Goal: Transaction & Acquisition: Purchase product/service

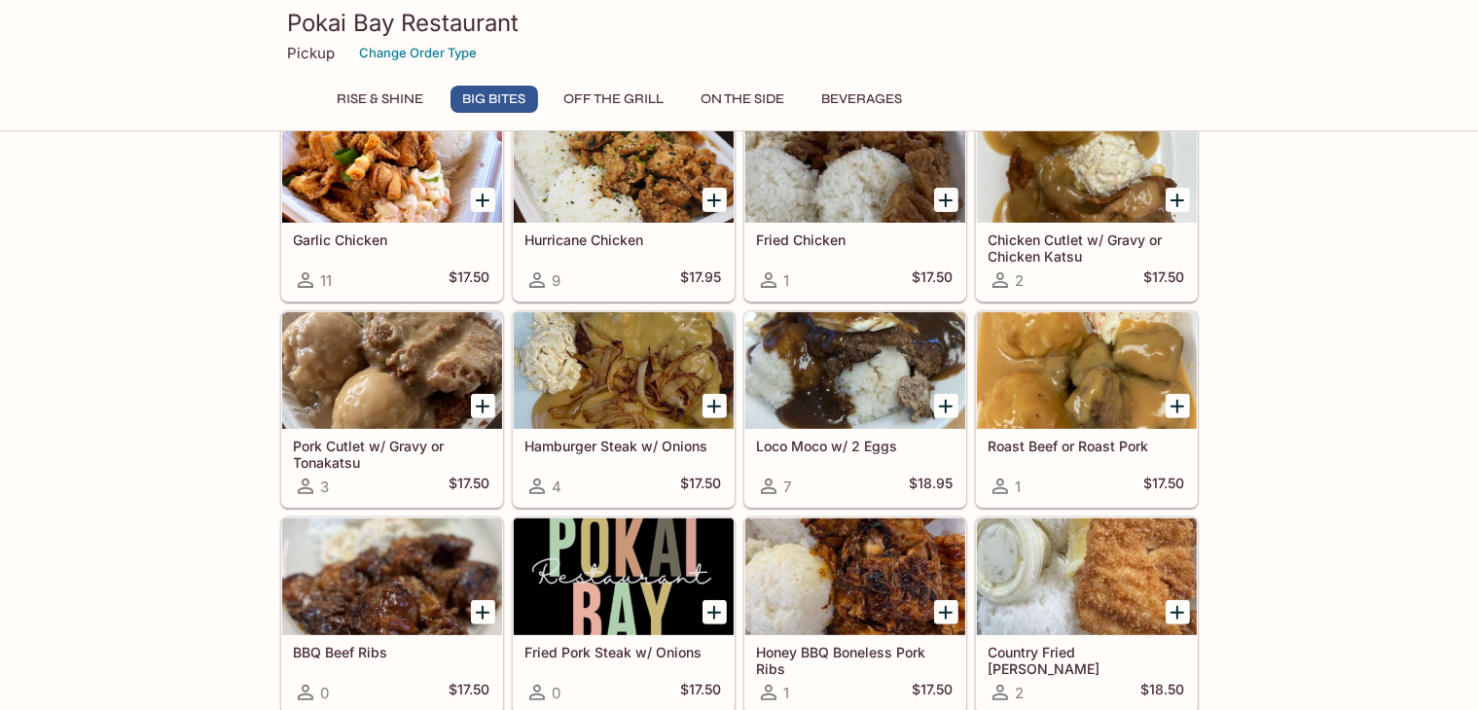
scroll to position [473, 0]
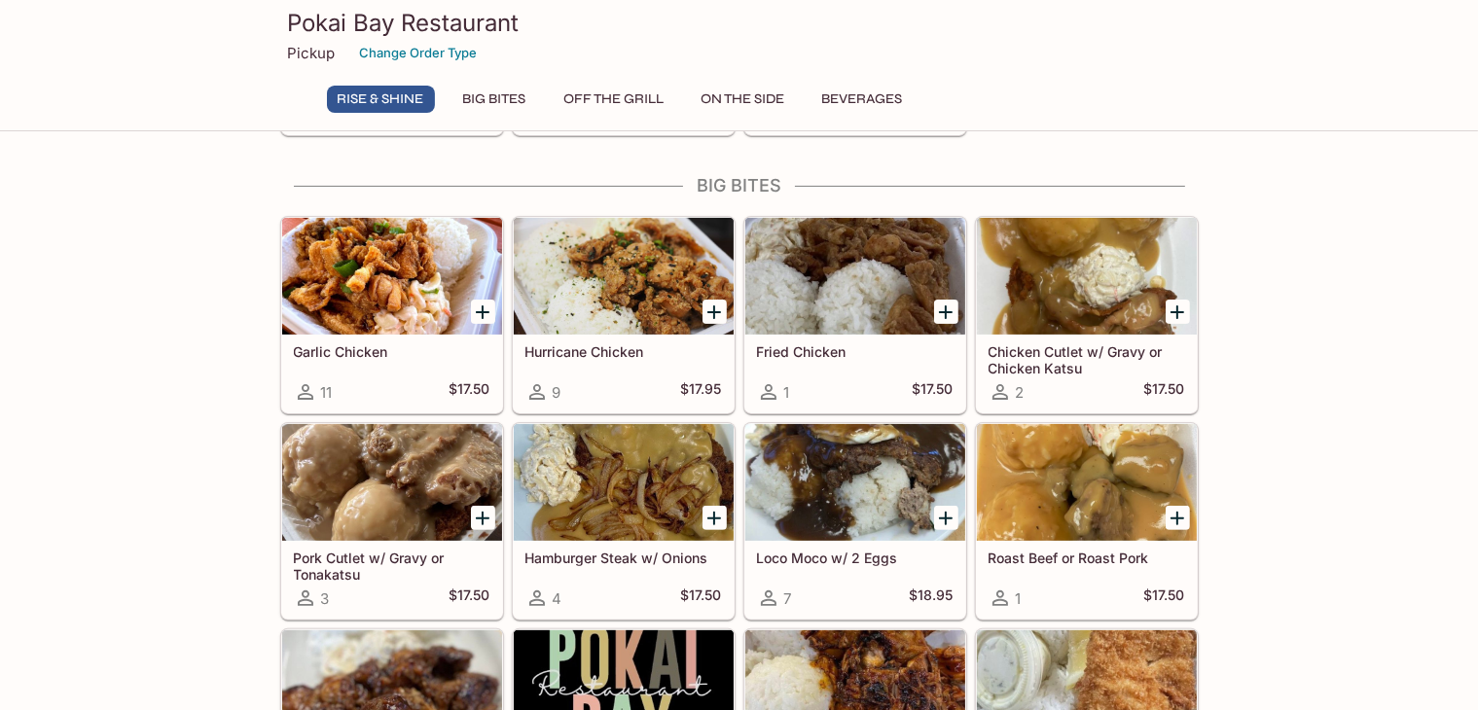
click at [321, 288] on div at bounding box center [392, 276] width 220 height 117
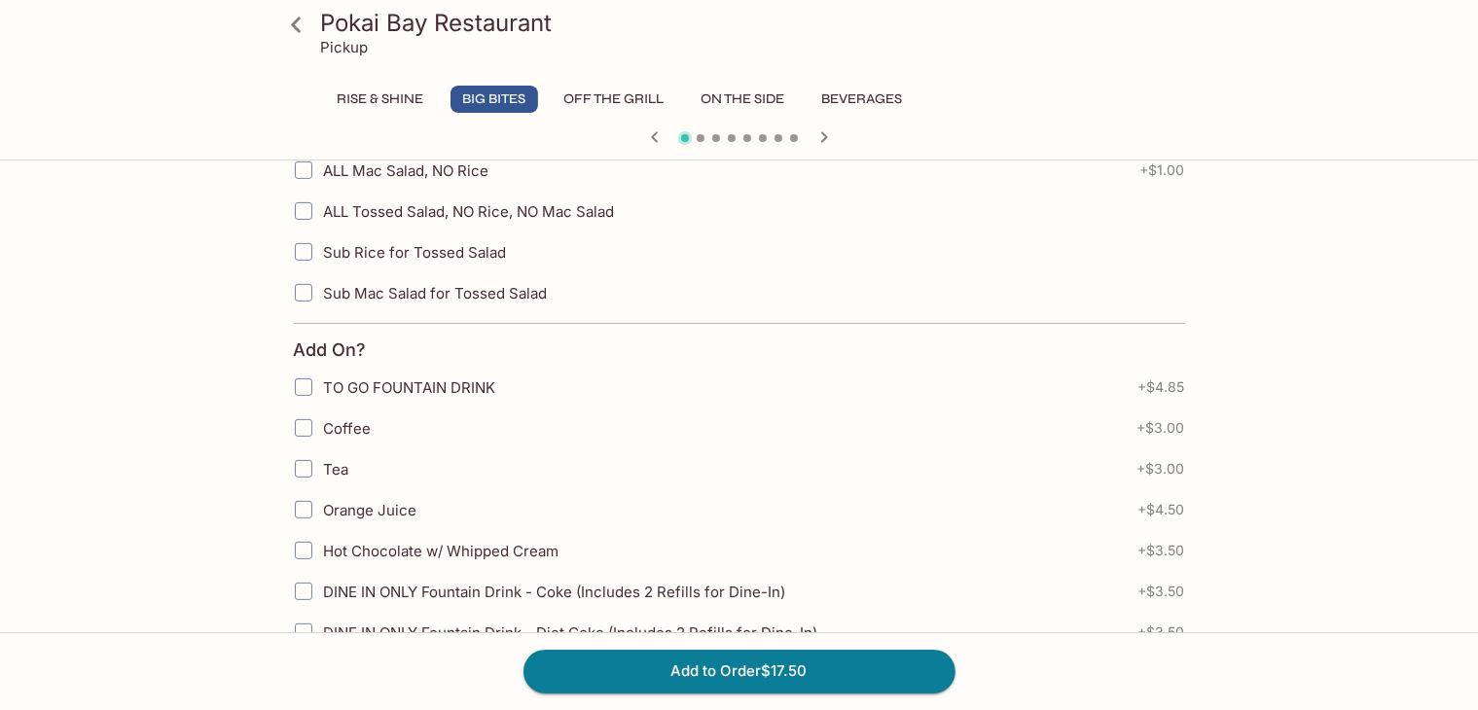
scroll to position [565, 0]
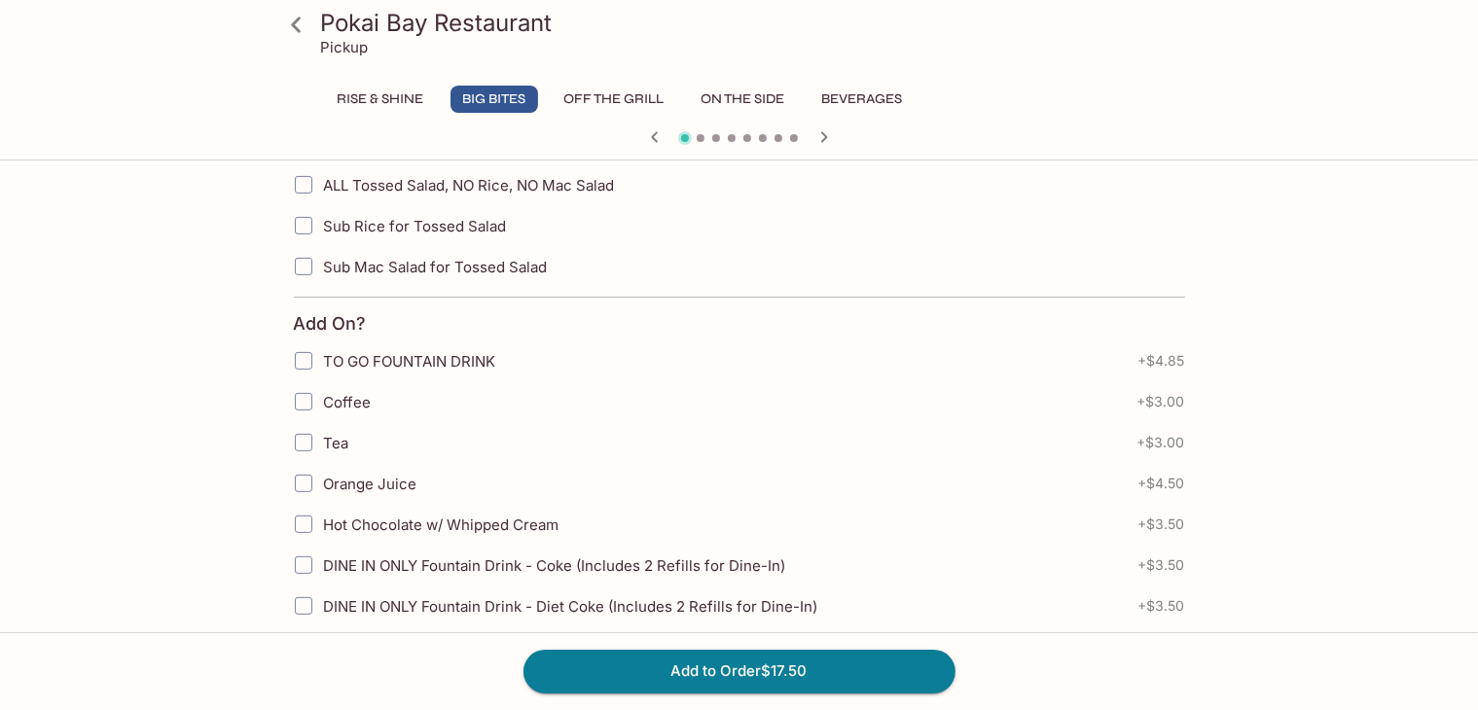
click at [300, 441] on input "Tea" at bounding box center [303, 442] width 39 height 39
checkbox input "true"
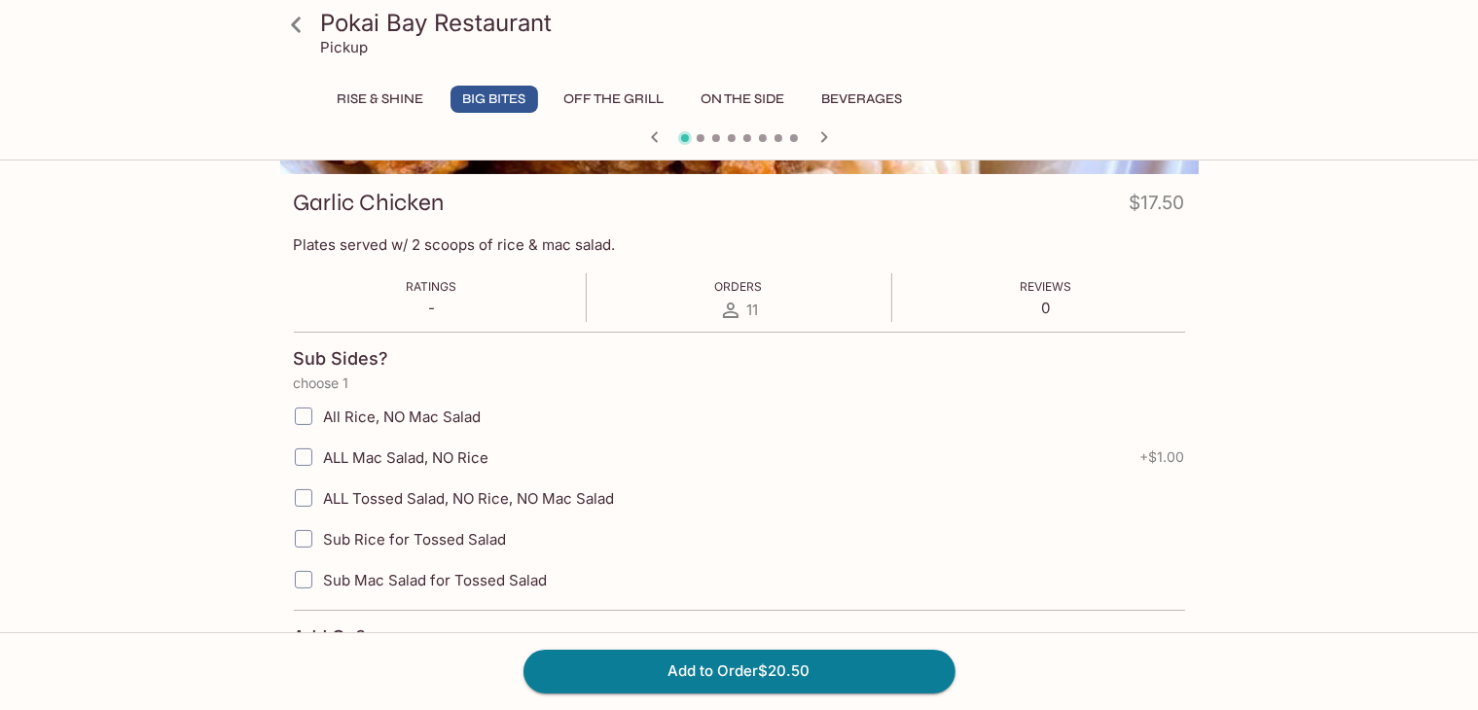
scroll to position [260, 0]
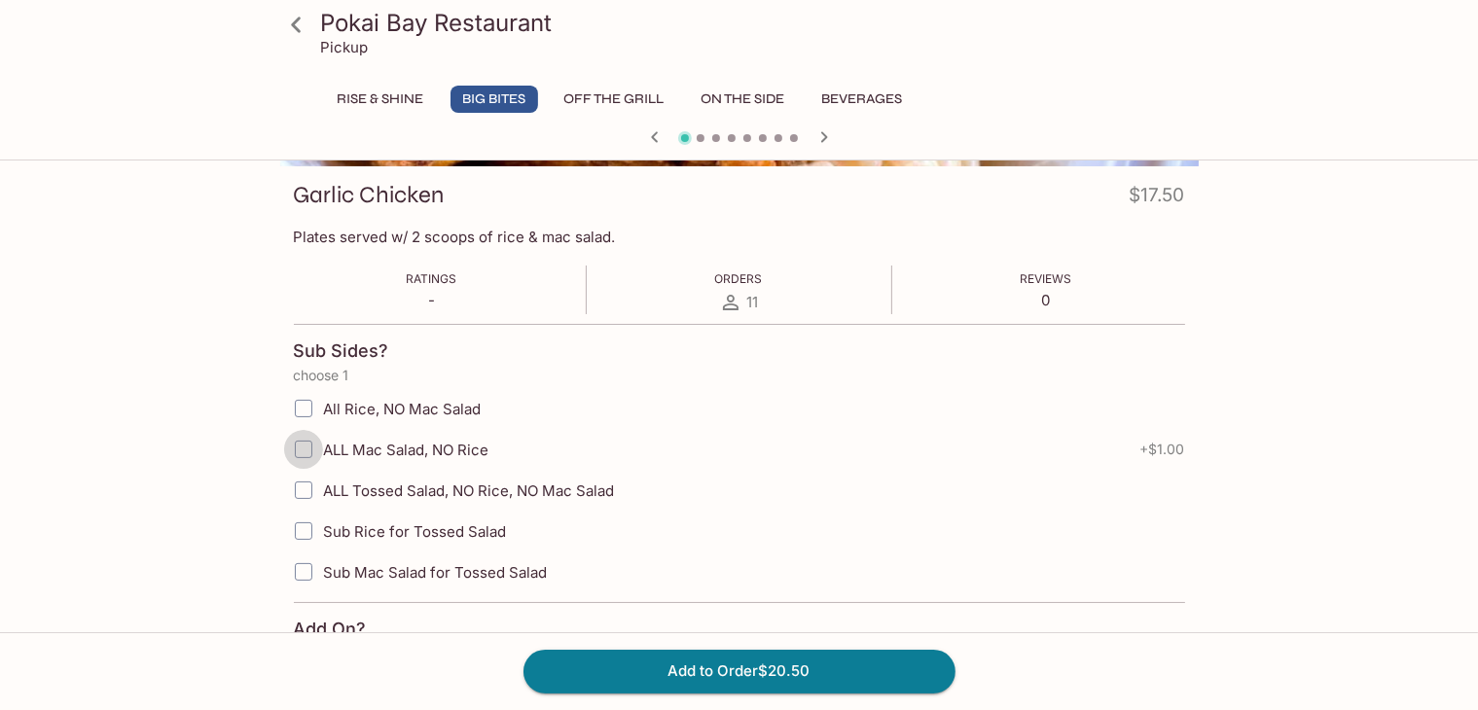
click at [305, 448] on input "ALL Mac Salad, NO Rice" at bounding box center [303, 449] width 39 height 39
checkbox input "true"
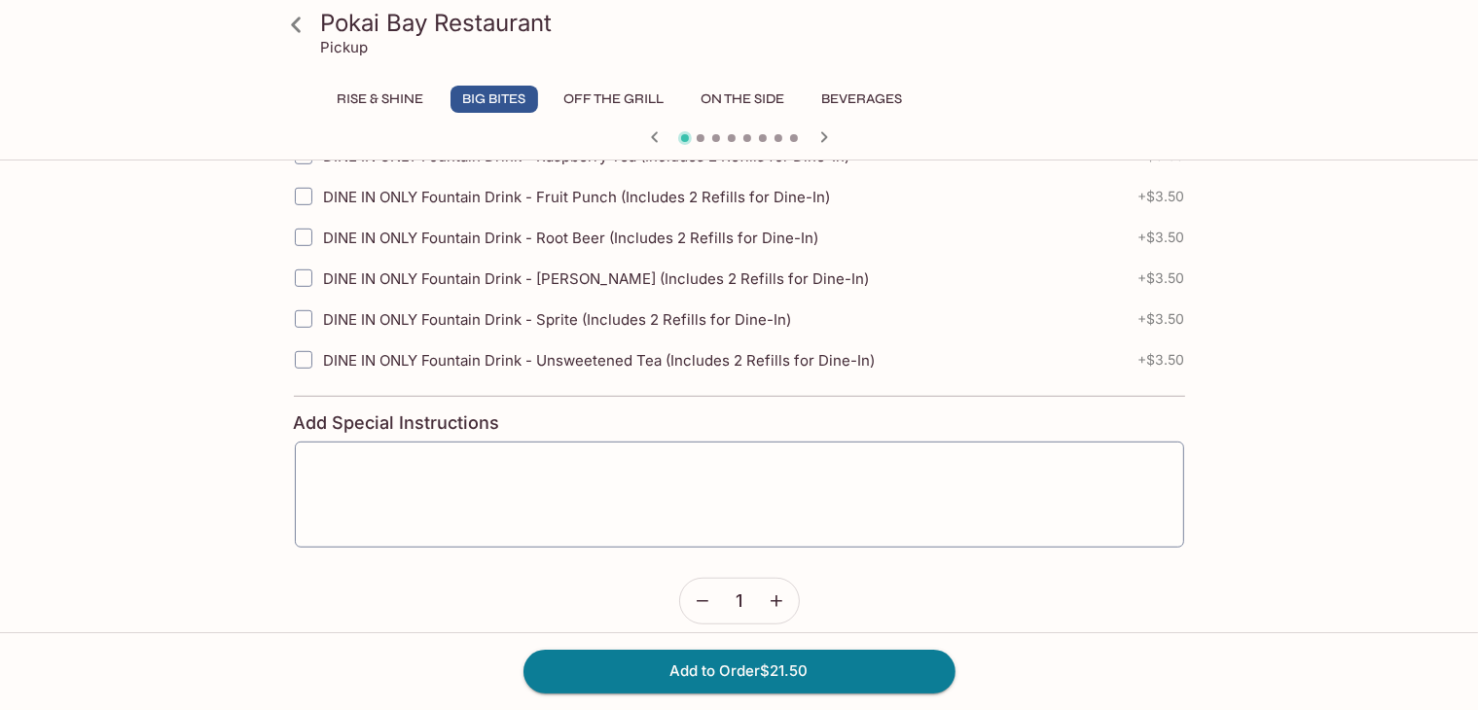
scroll to position [1069, 0]
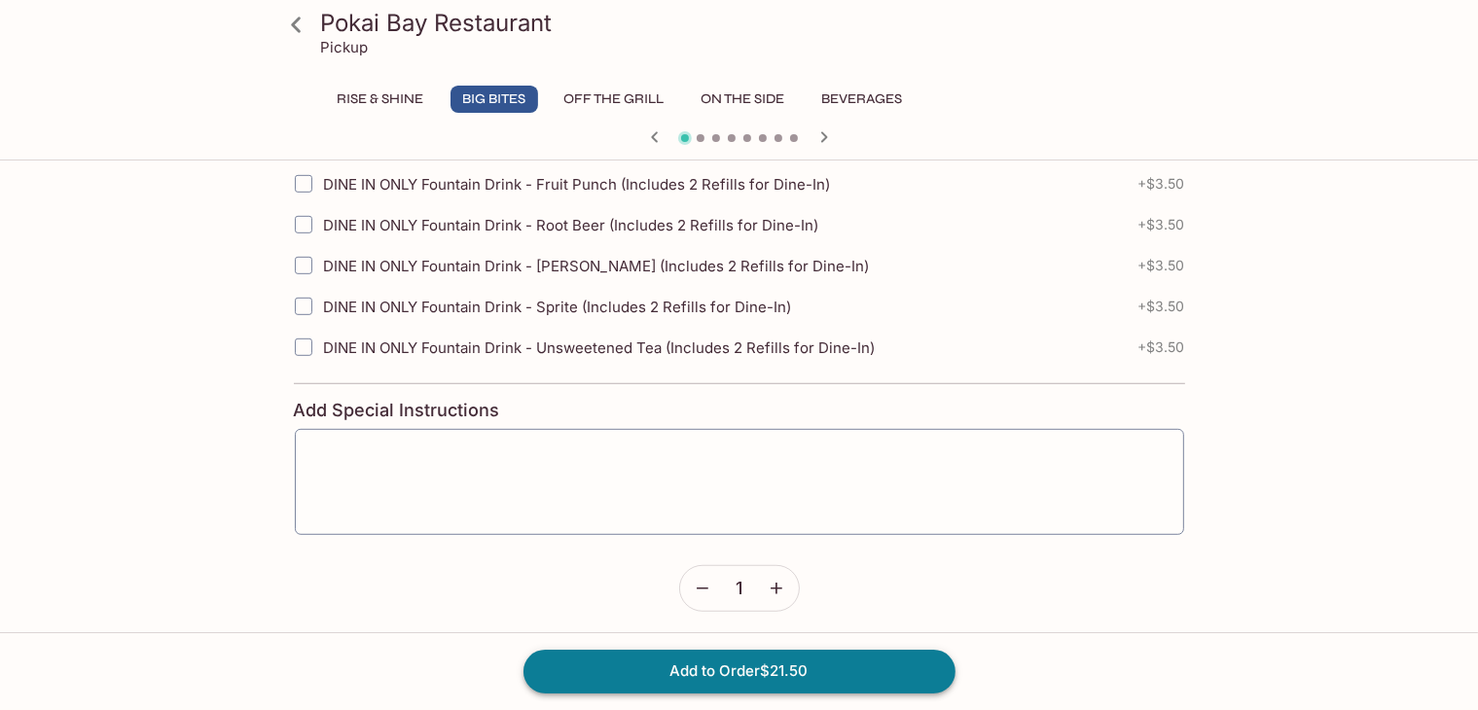
click at [781, 670] on button "Add to Order $21.50" at bounding box center [739, 671] width 432 height 43
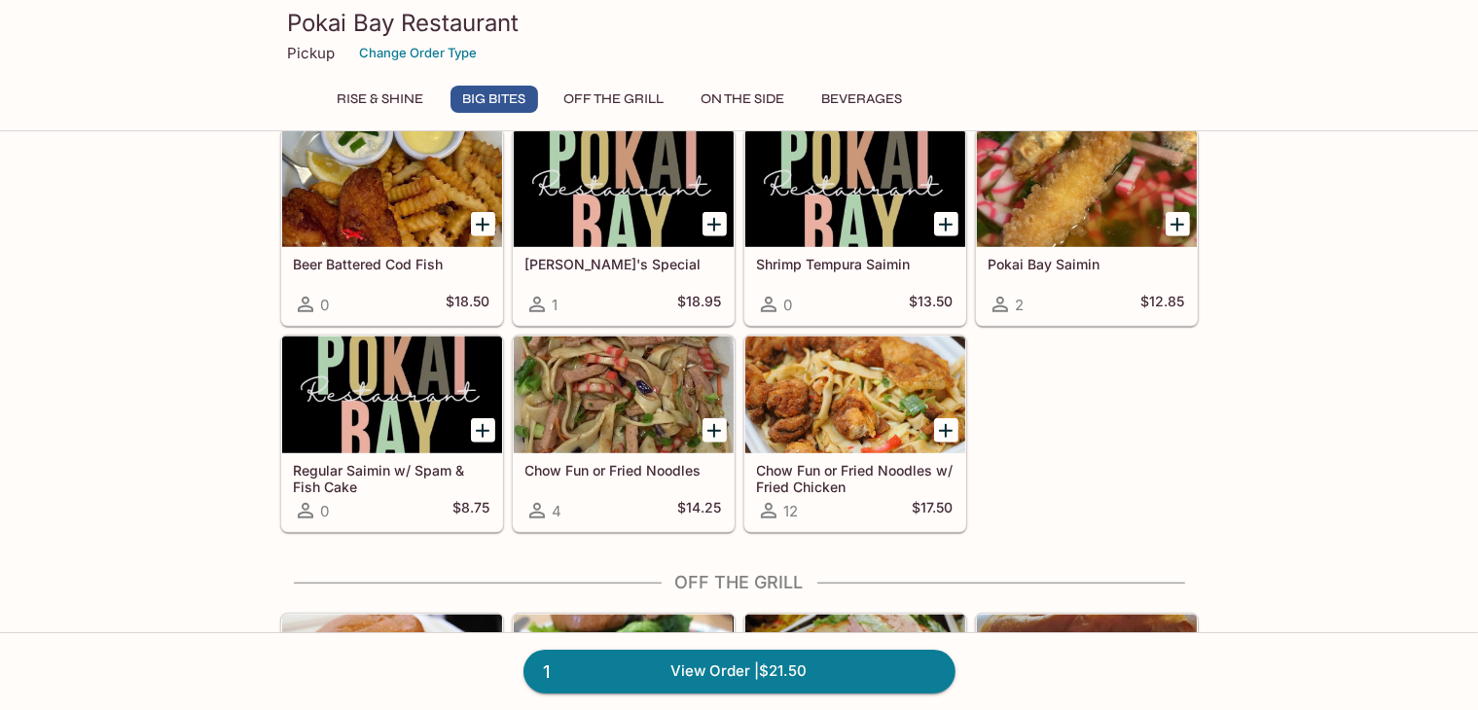
scroll to position [1406, 0]
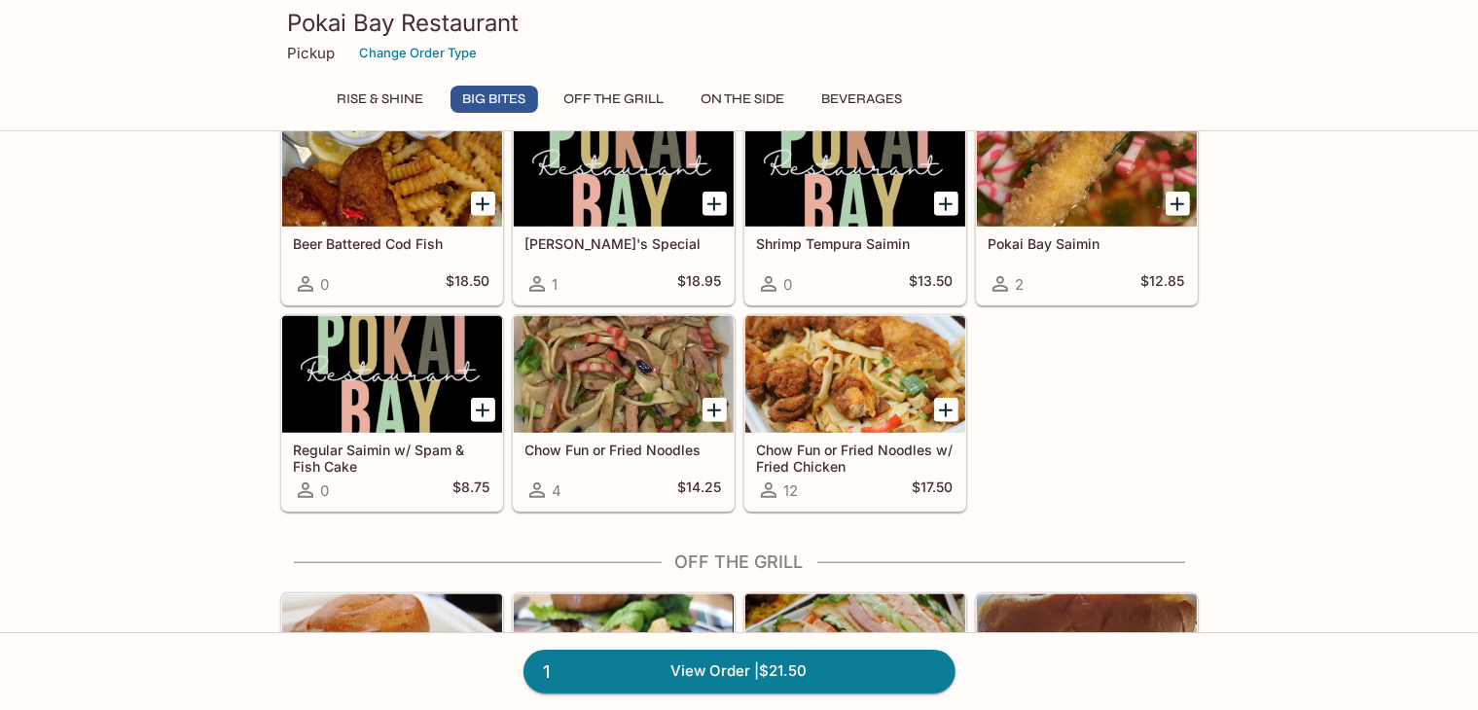
click at [749, 110] on button "On The Side" at bounding box center [743, 99] width 105 height 27
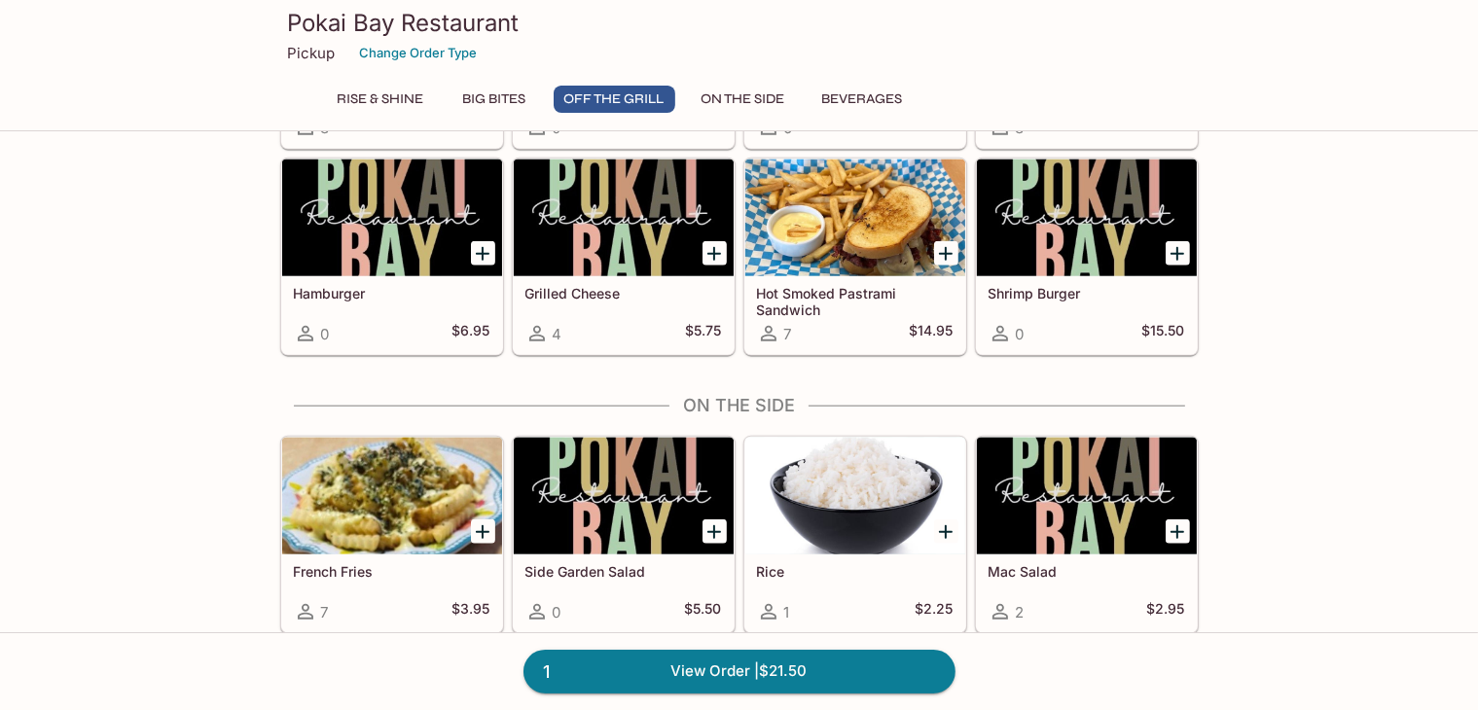
scroll to position [1888, 0]
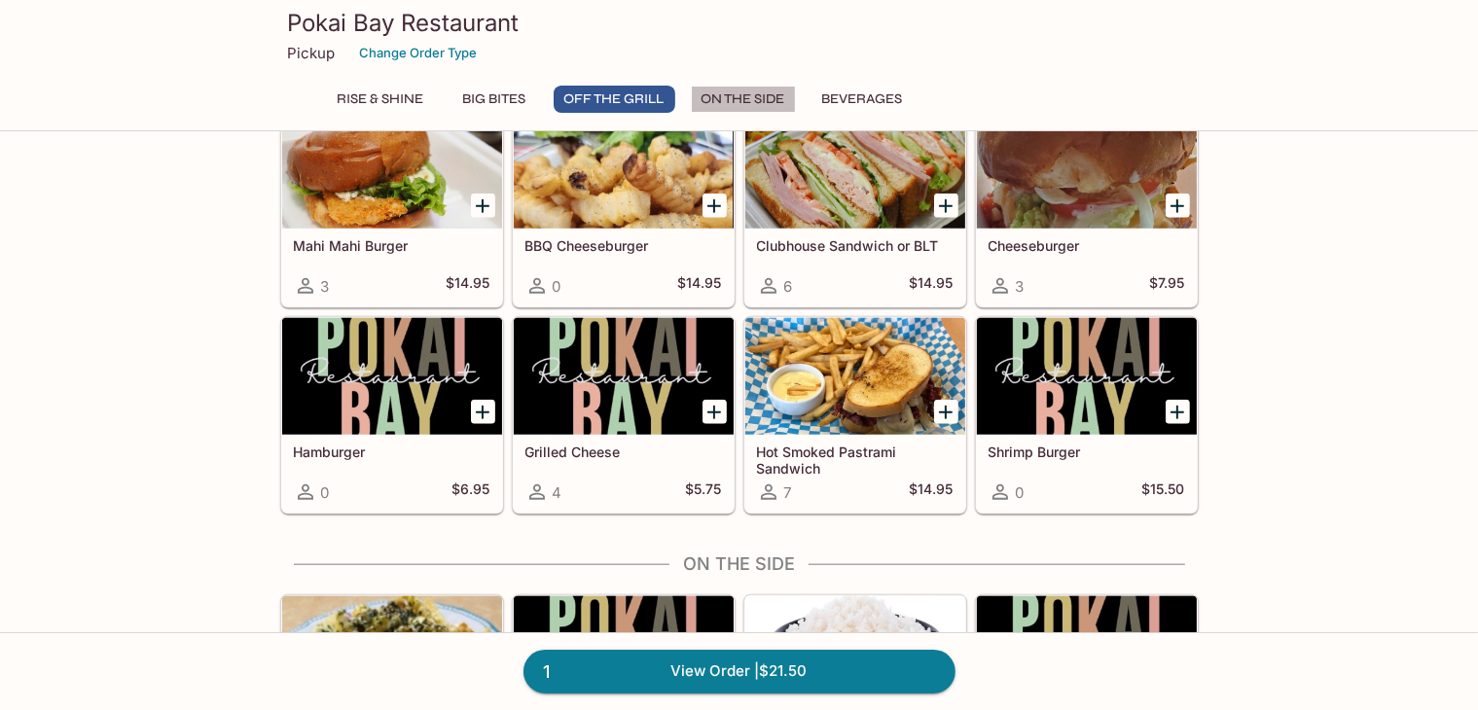
click at [771, 108] on button "On The Side" at bounding box center [743, 99] width 105 height 27
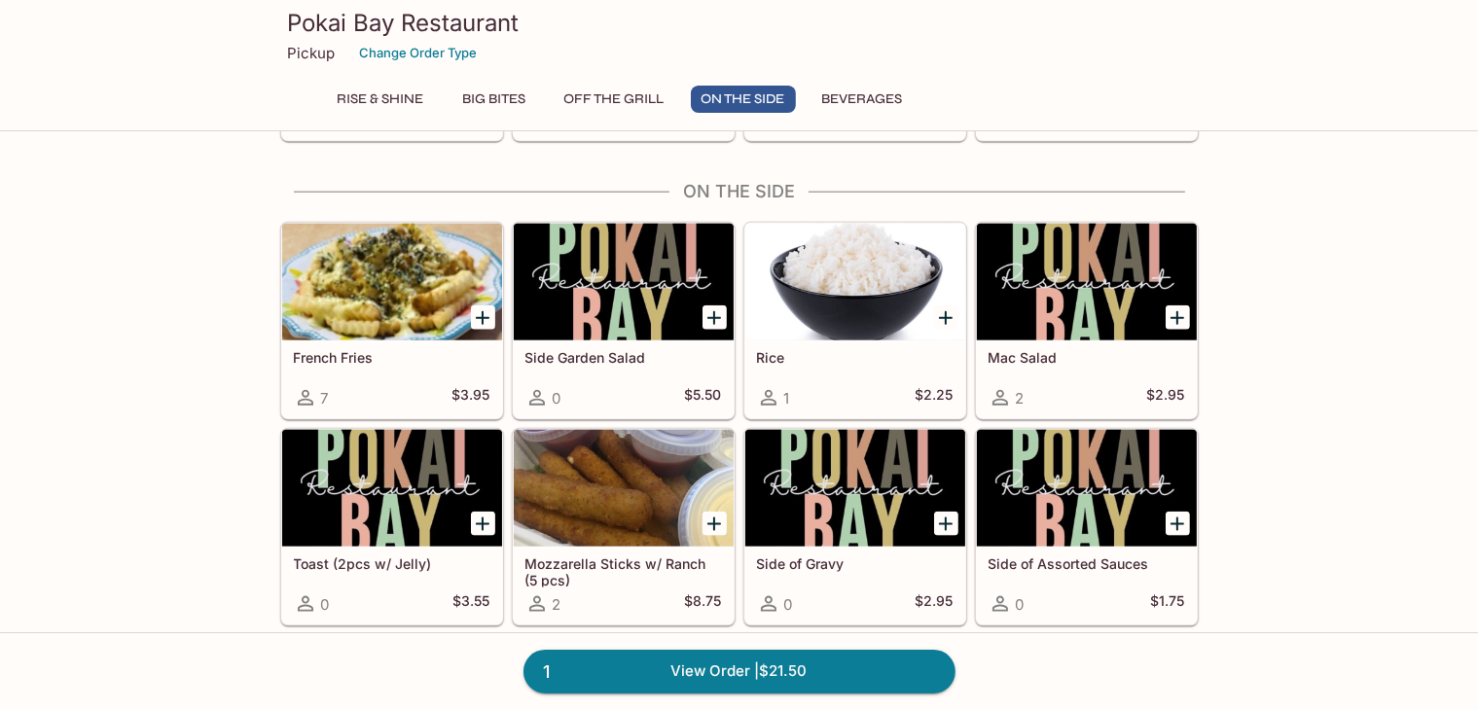
scroll to position [2269, 0]
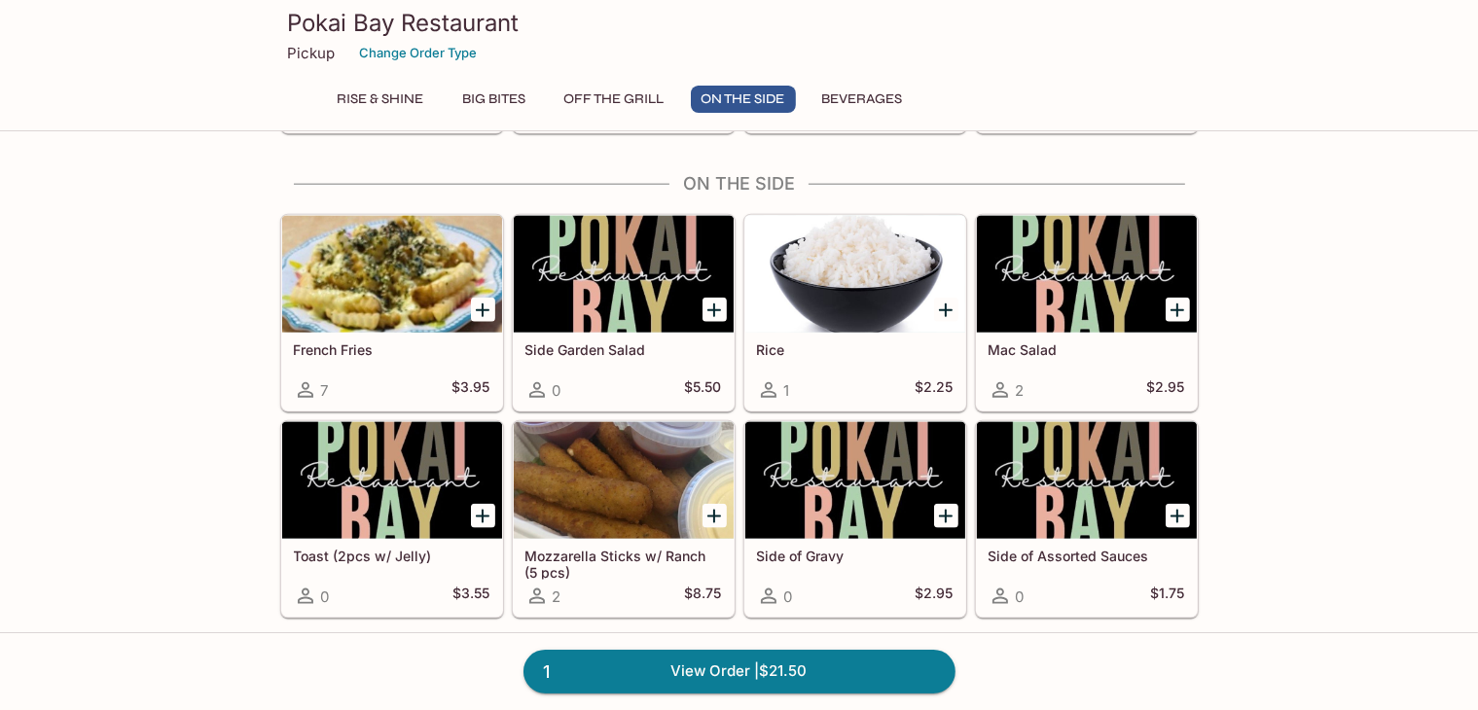
click at [393, 97] on button "Rise & Shine" at bounding box center [381, 99] width 108 height 27
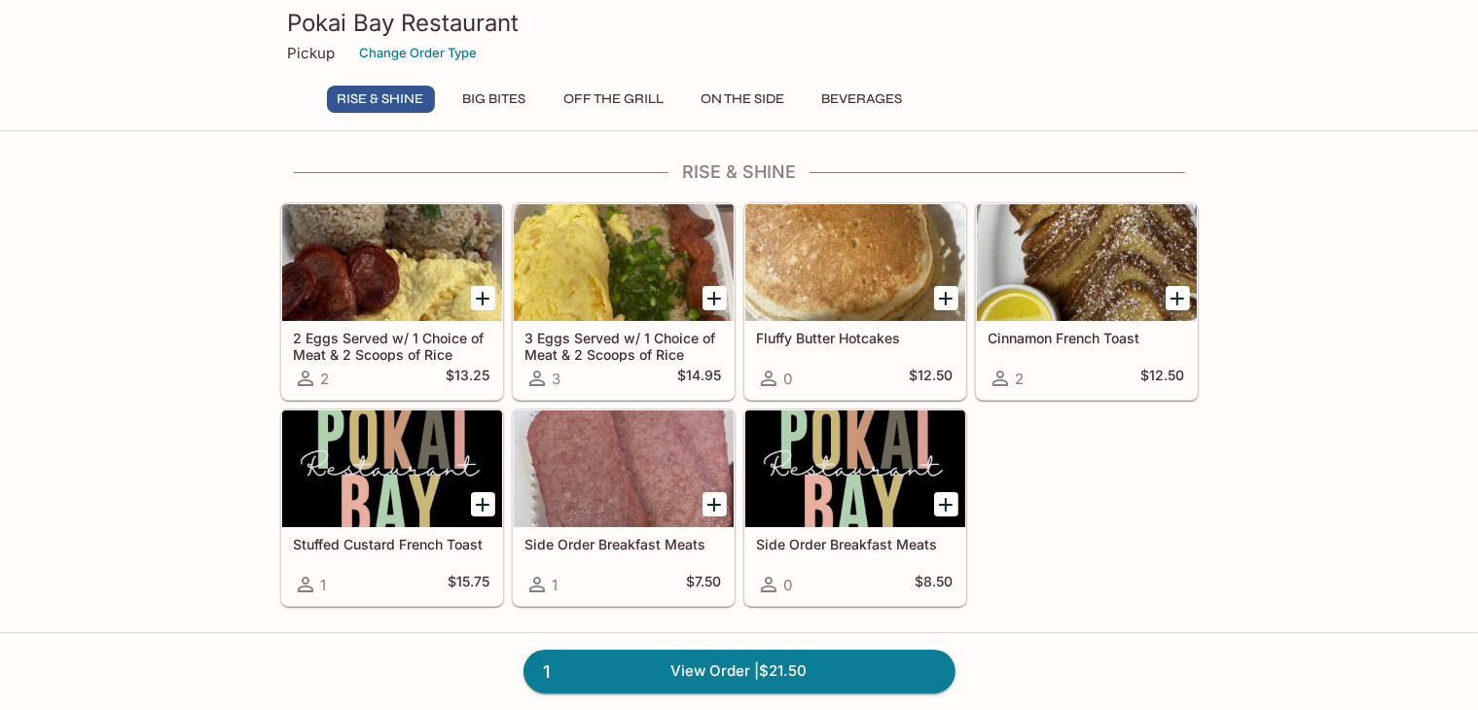
scroll to position [0, 0]
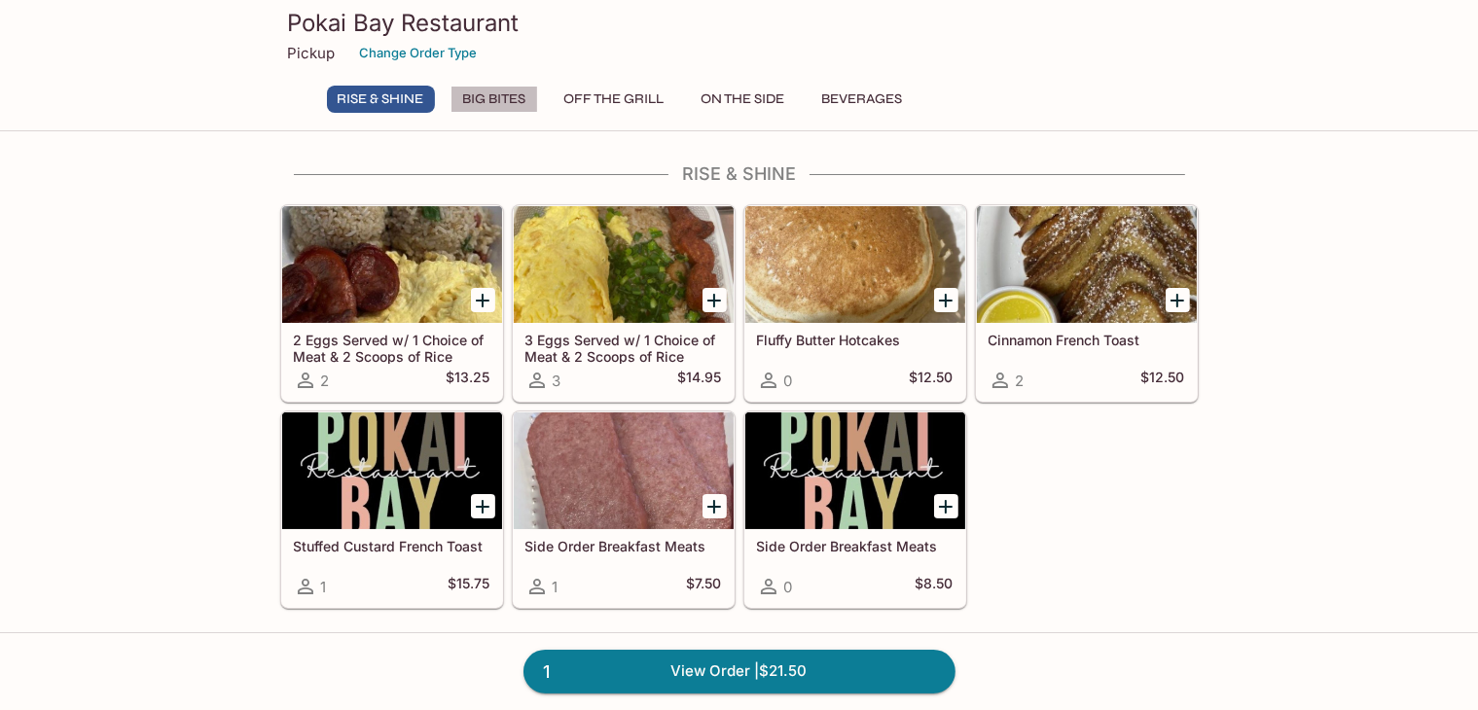
click at [498, 102] on button "Big Bites" at bounding box center [494, 99] width 88 height 27
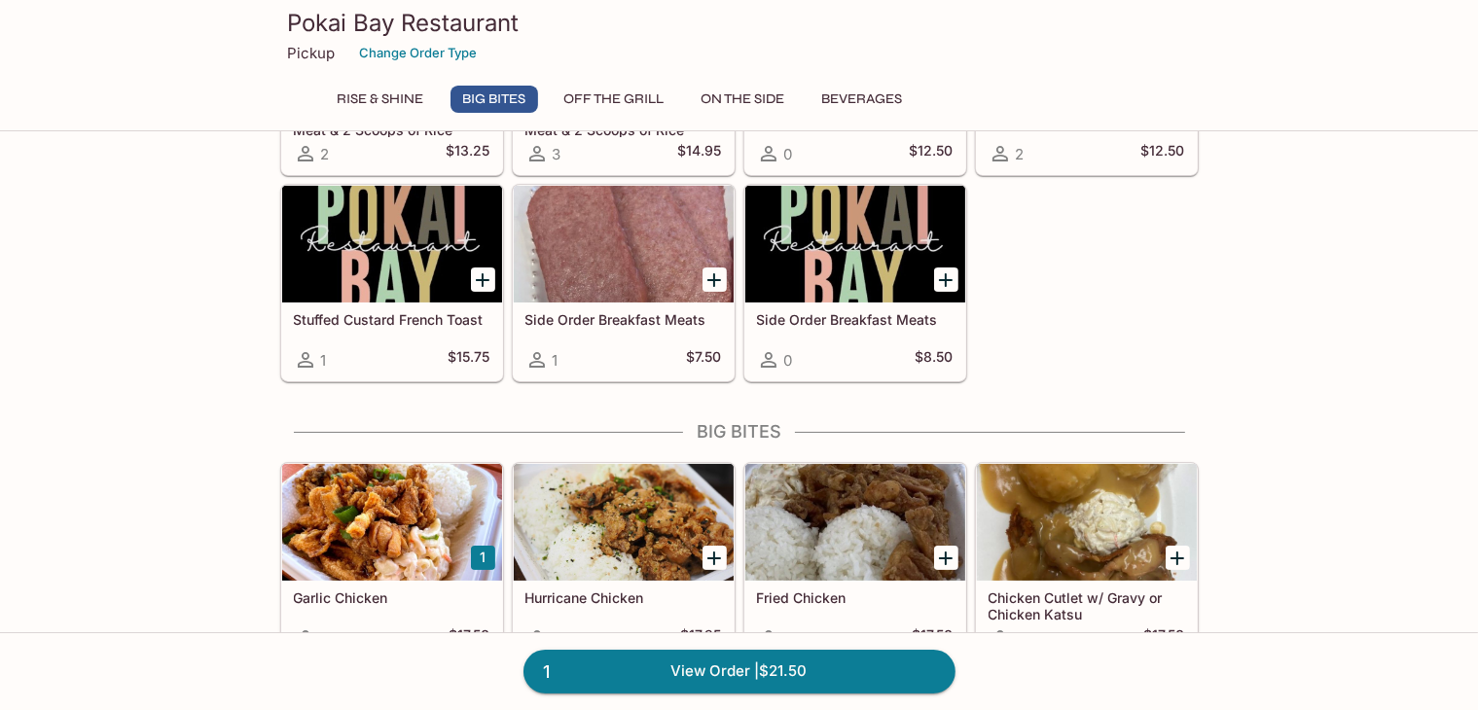
scroll to position [481, 0]
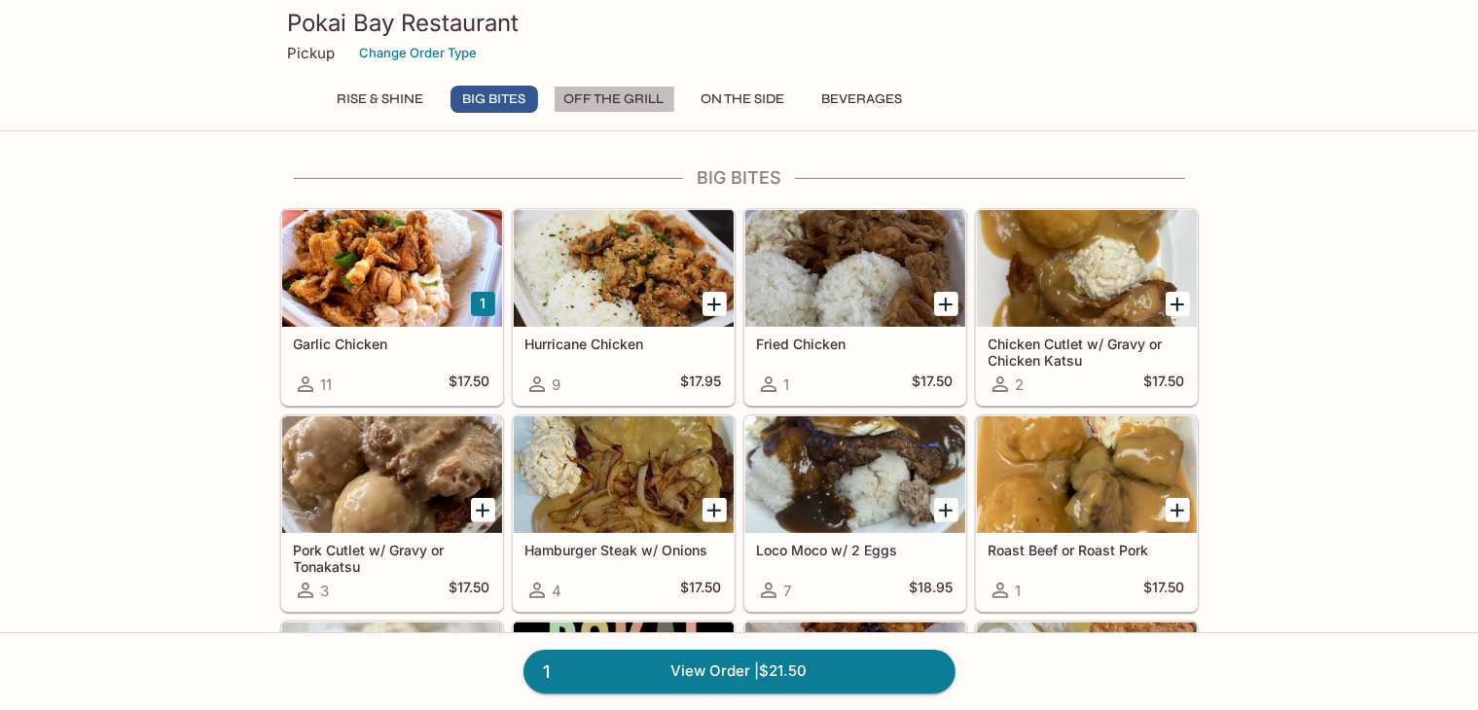
click at [608, 100] on button "Off The Grill" at bounding box center [615, 99] width 122 height 27
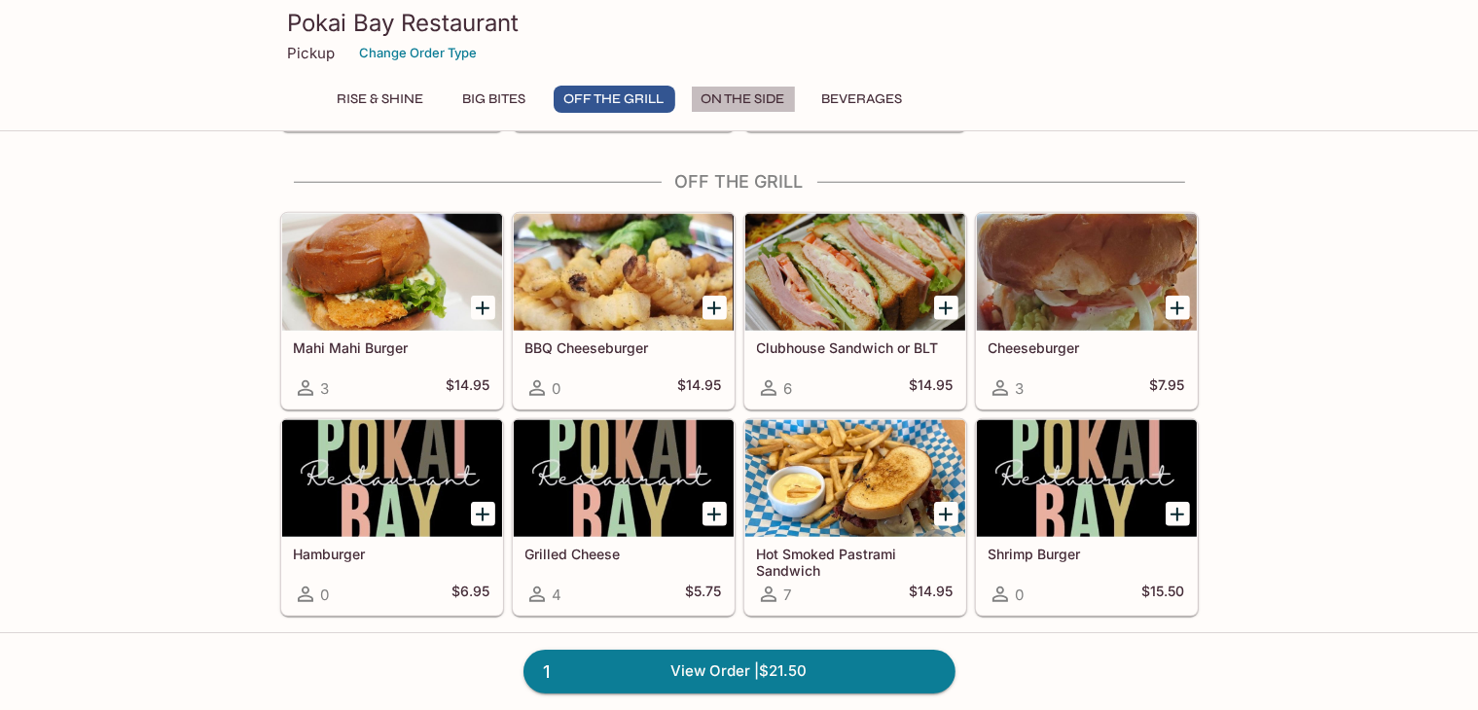
click at [737, 103] on button "On The Side" at bounding box center [743, 99] width 105 height 27
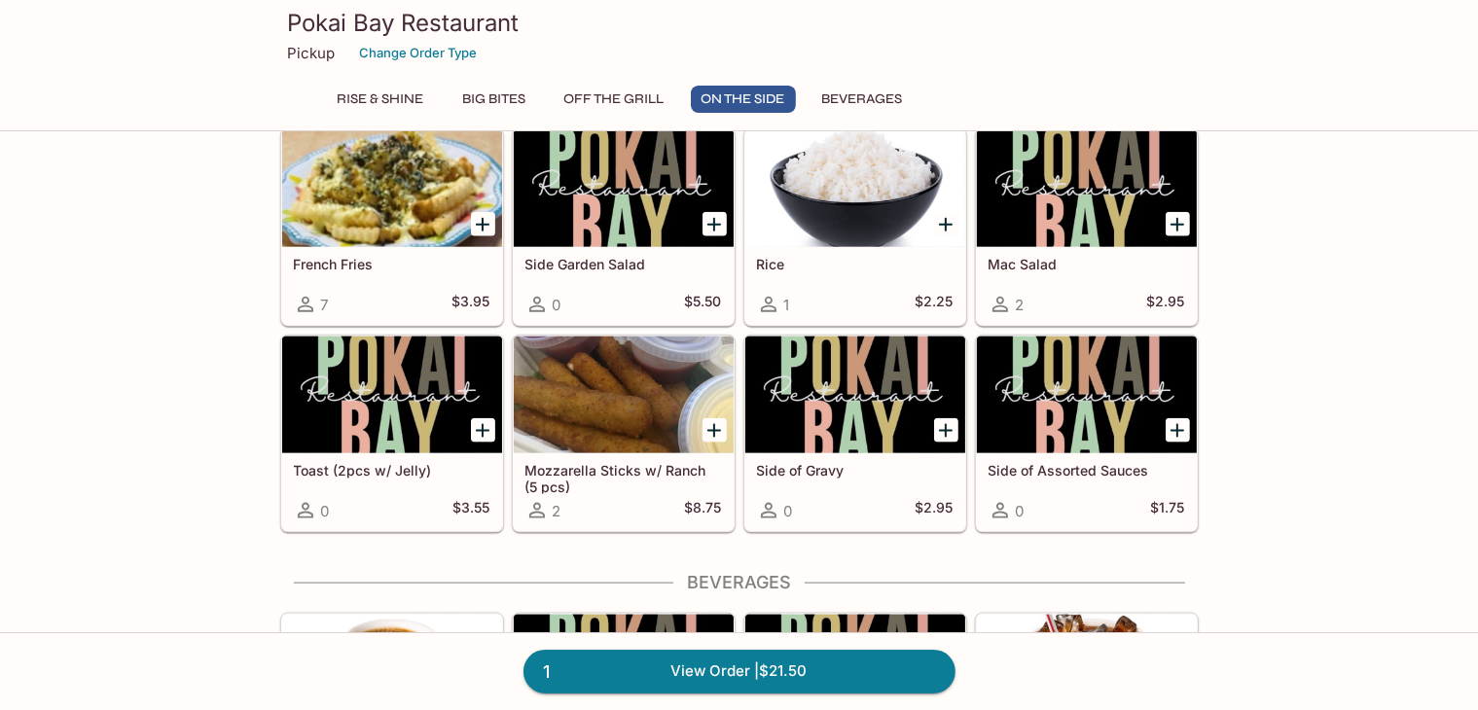
scroll to position [2283, 0]
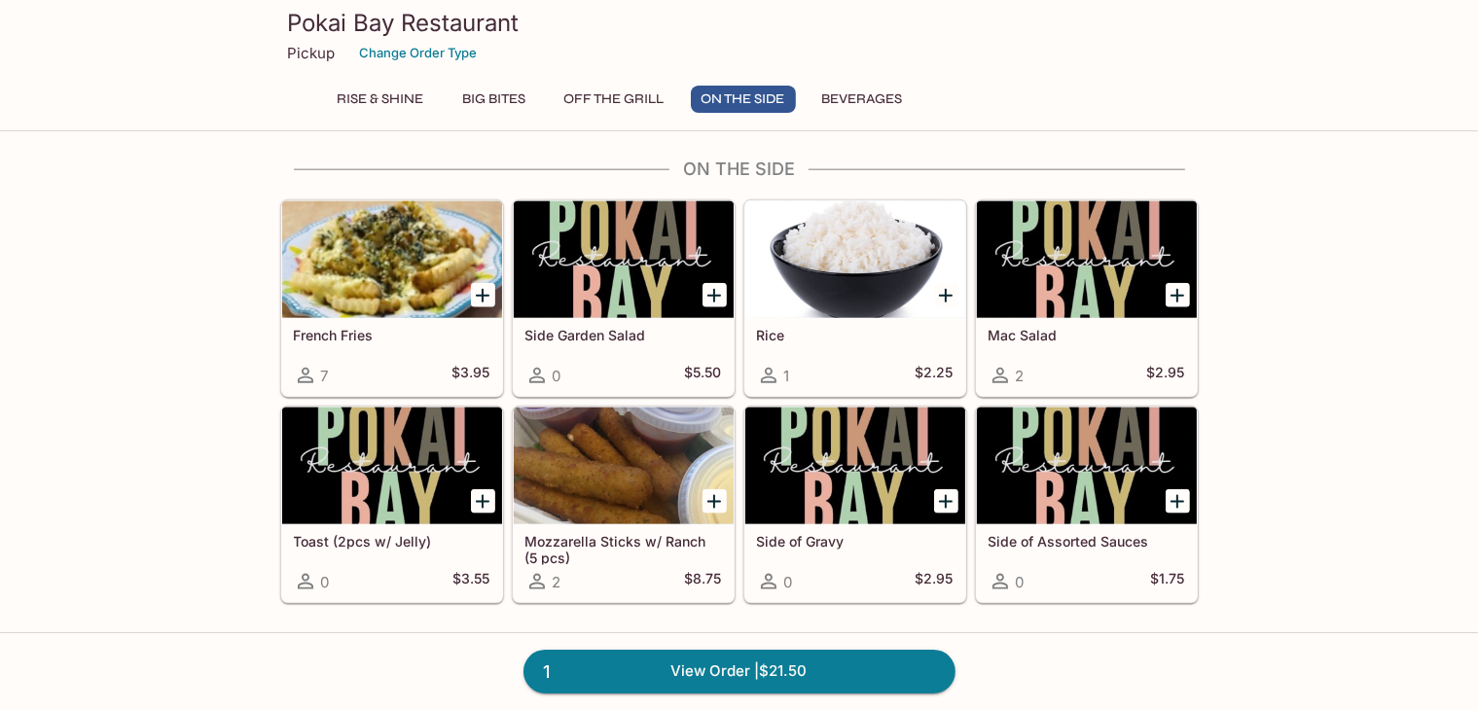
click at [383, 261] on div at bounding box center [392, 259] width 220 height 117
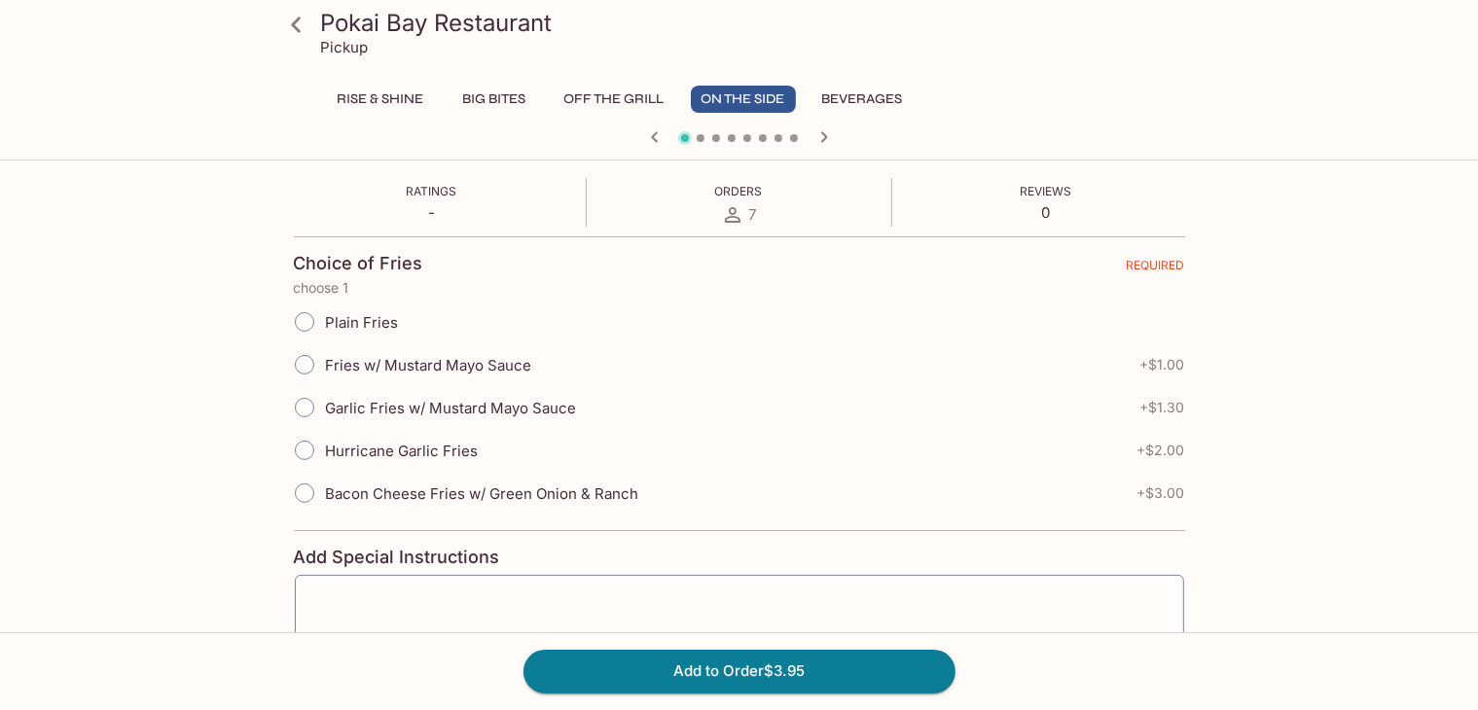
scroll to position [350, 0]
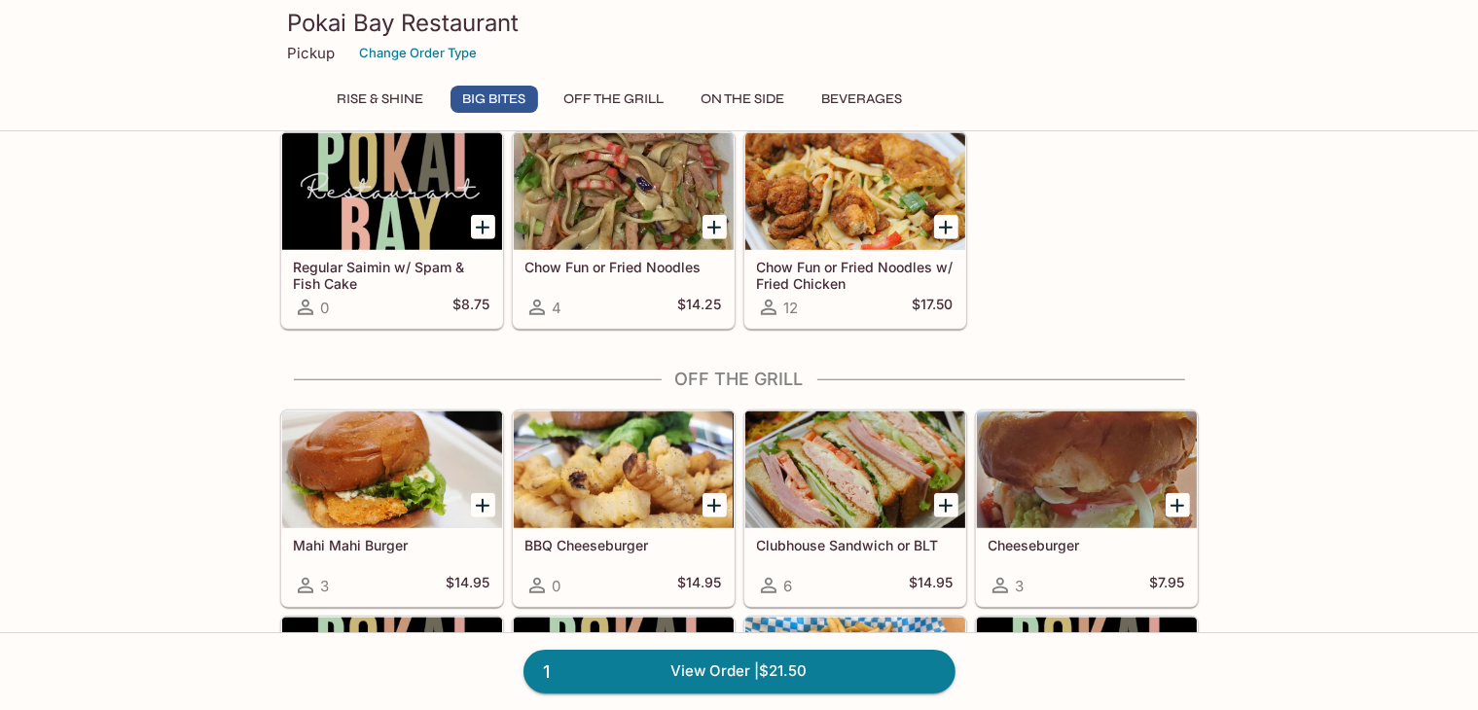
scroll to position [1604, 0]
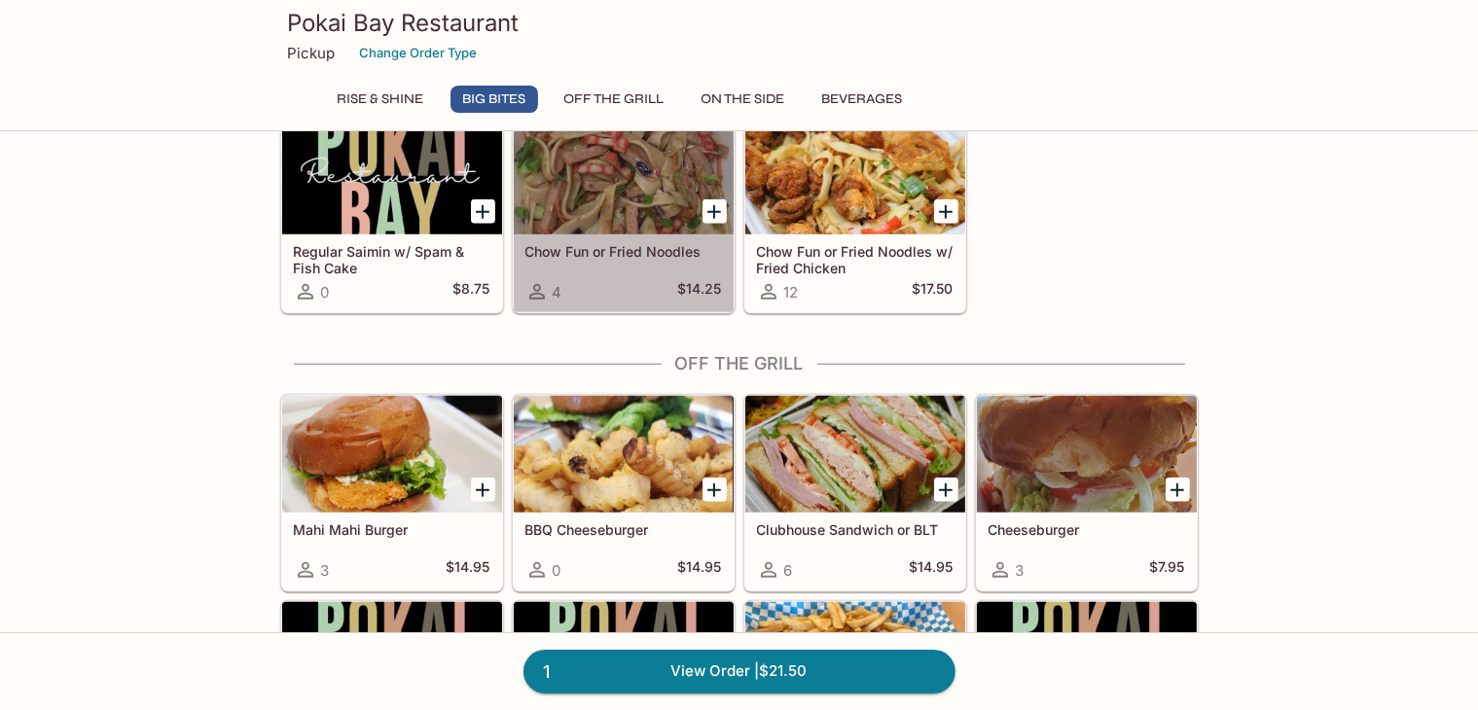
click at [630, 224] on div at bounding box center [624, 176] width 220 height 117
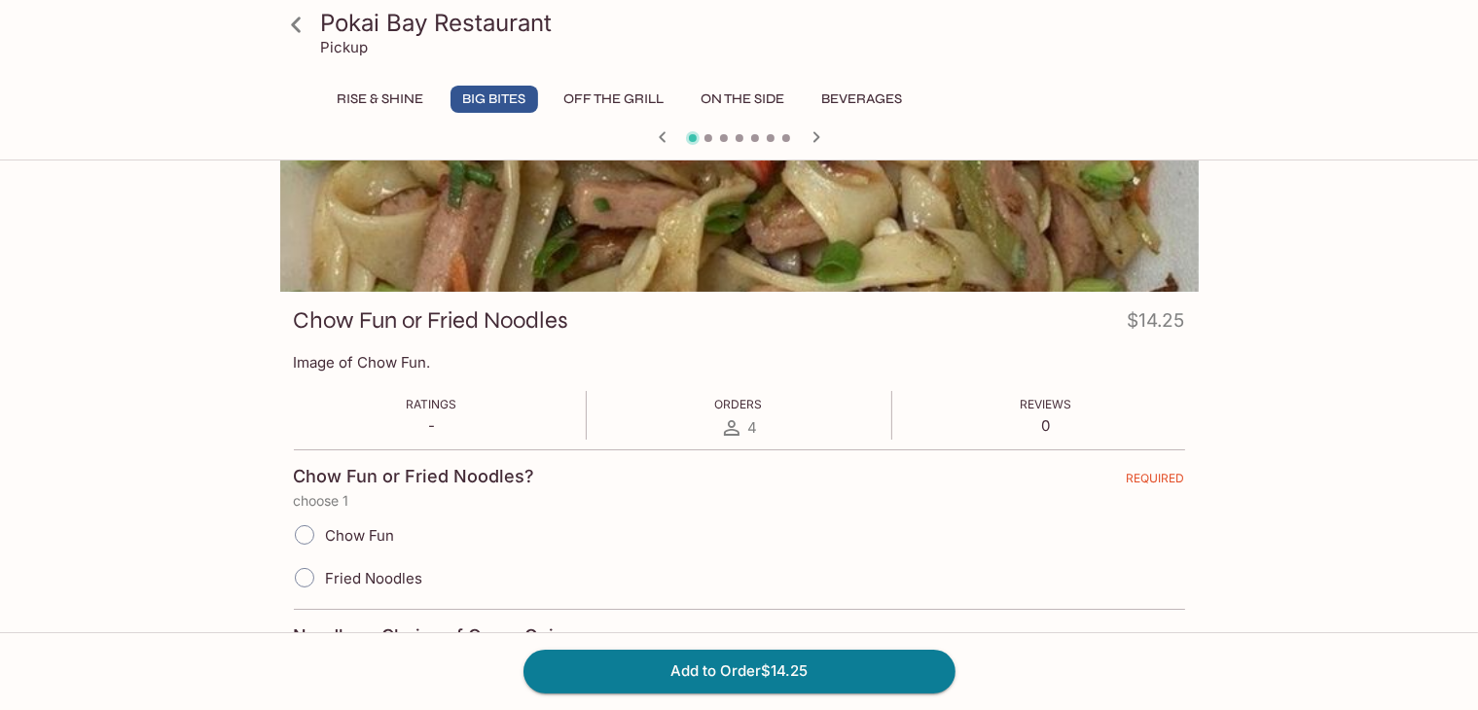
scroll to position [169, 0]
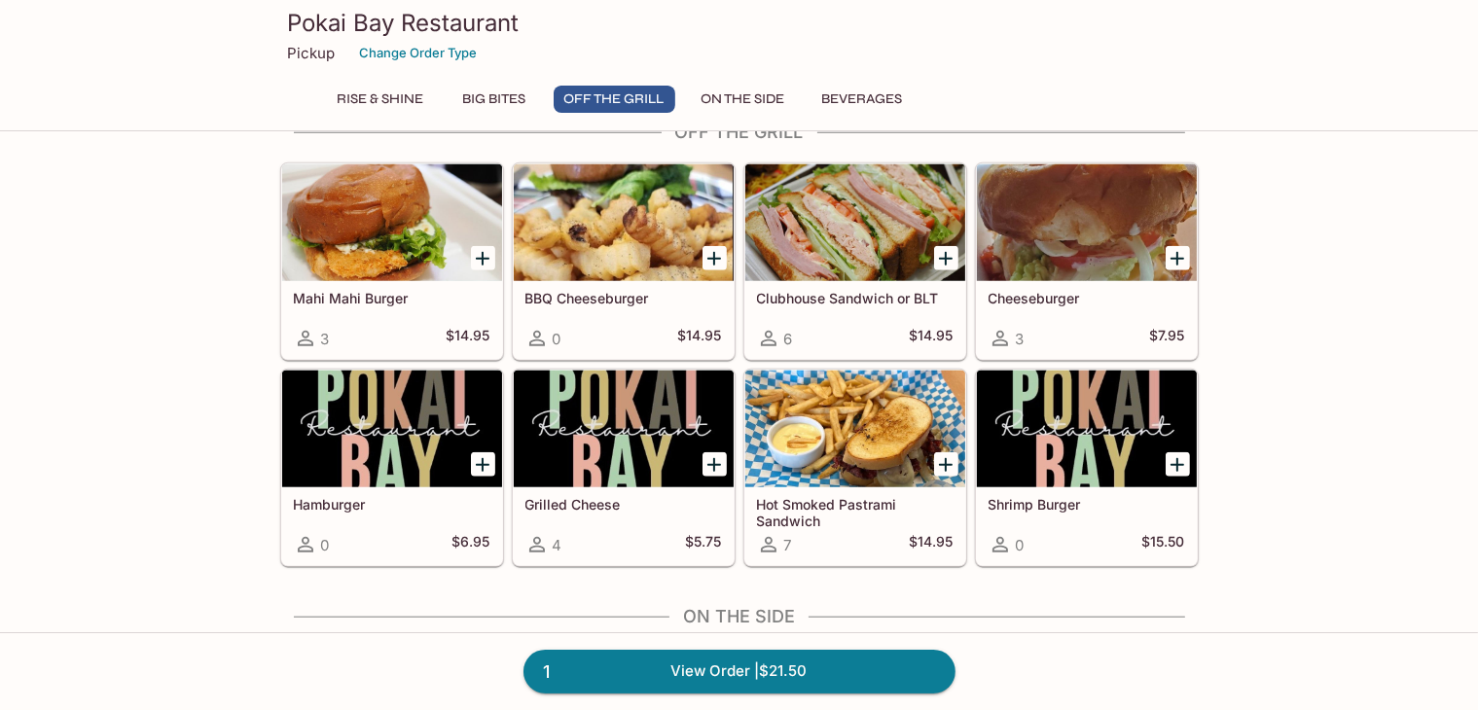
scroll to position [1837, 0]
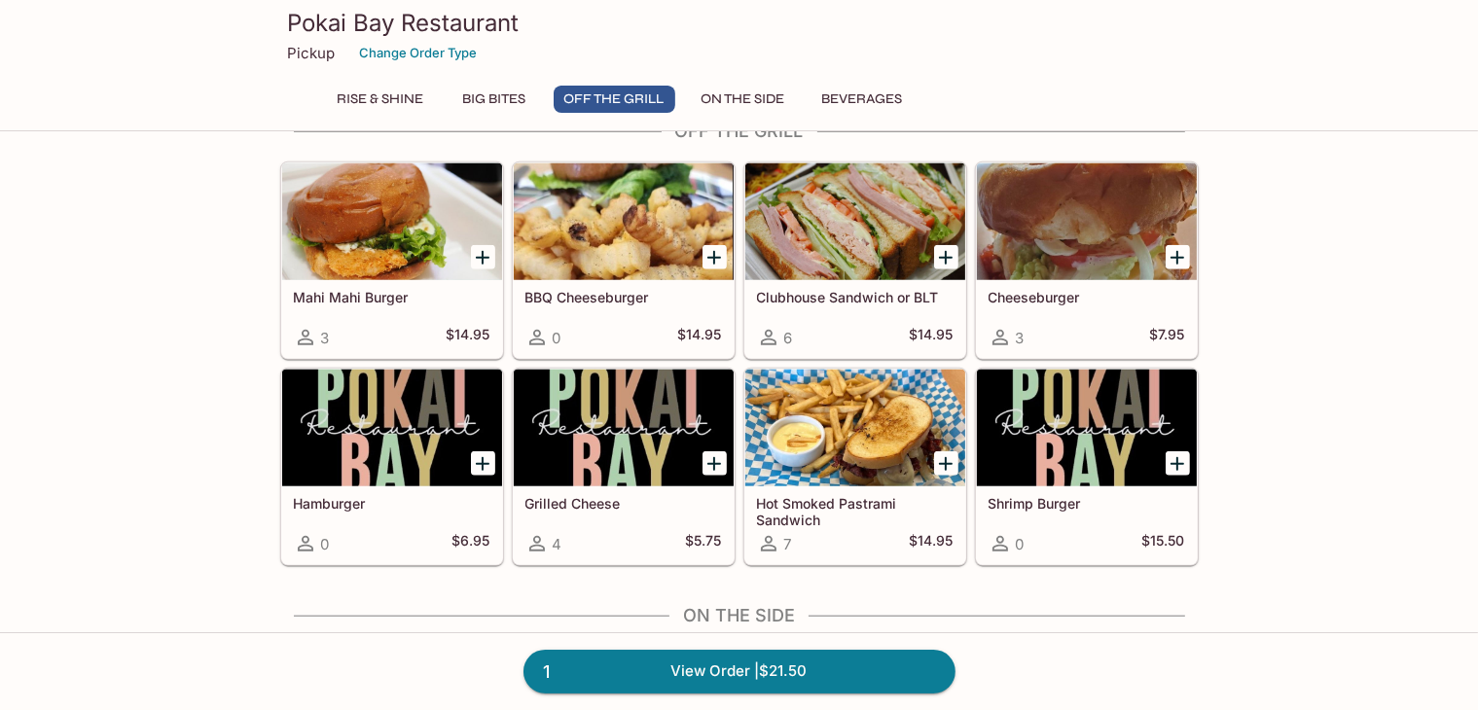
click at [501, 111] on button "Big Bites" at bounding box center [494, 99] width 88 height 27
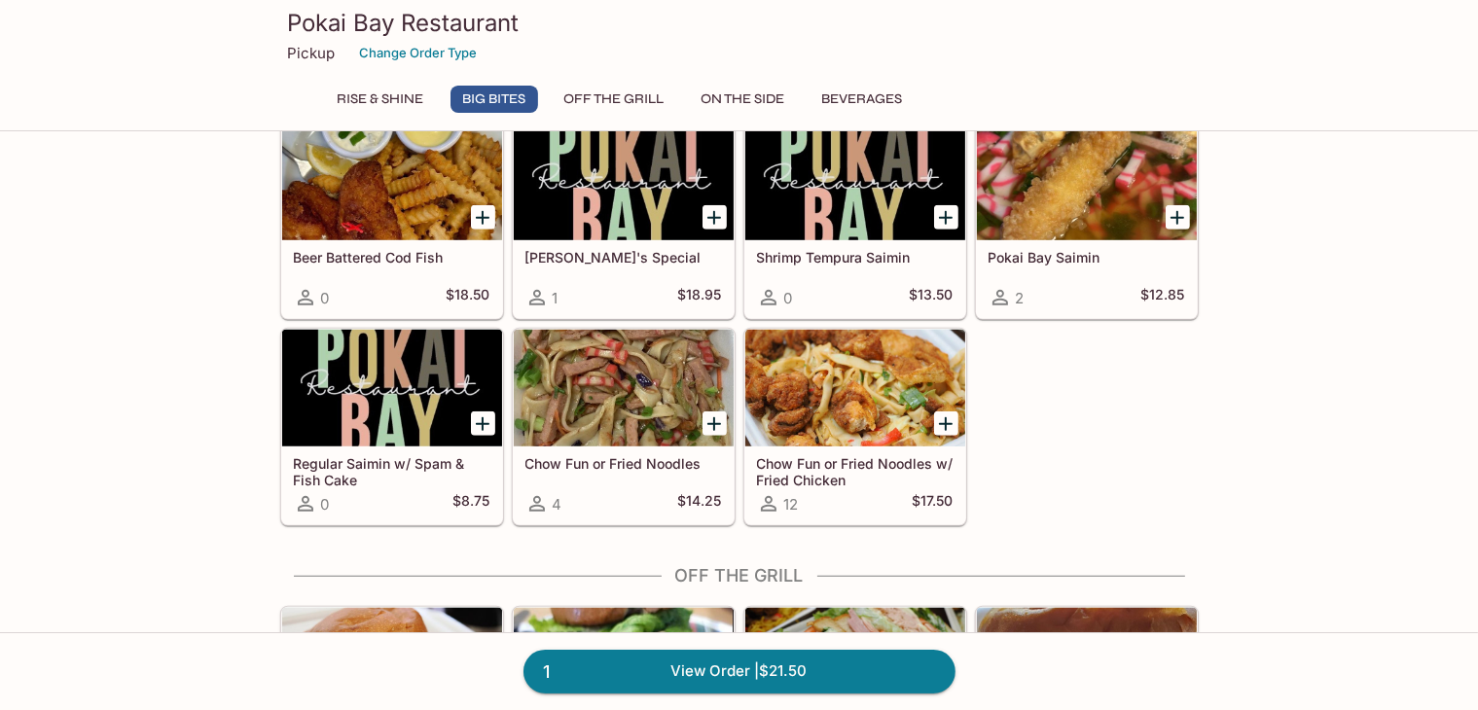
scroll to position [1391, 0]
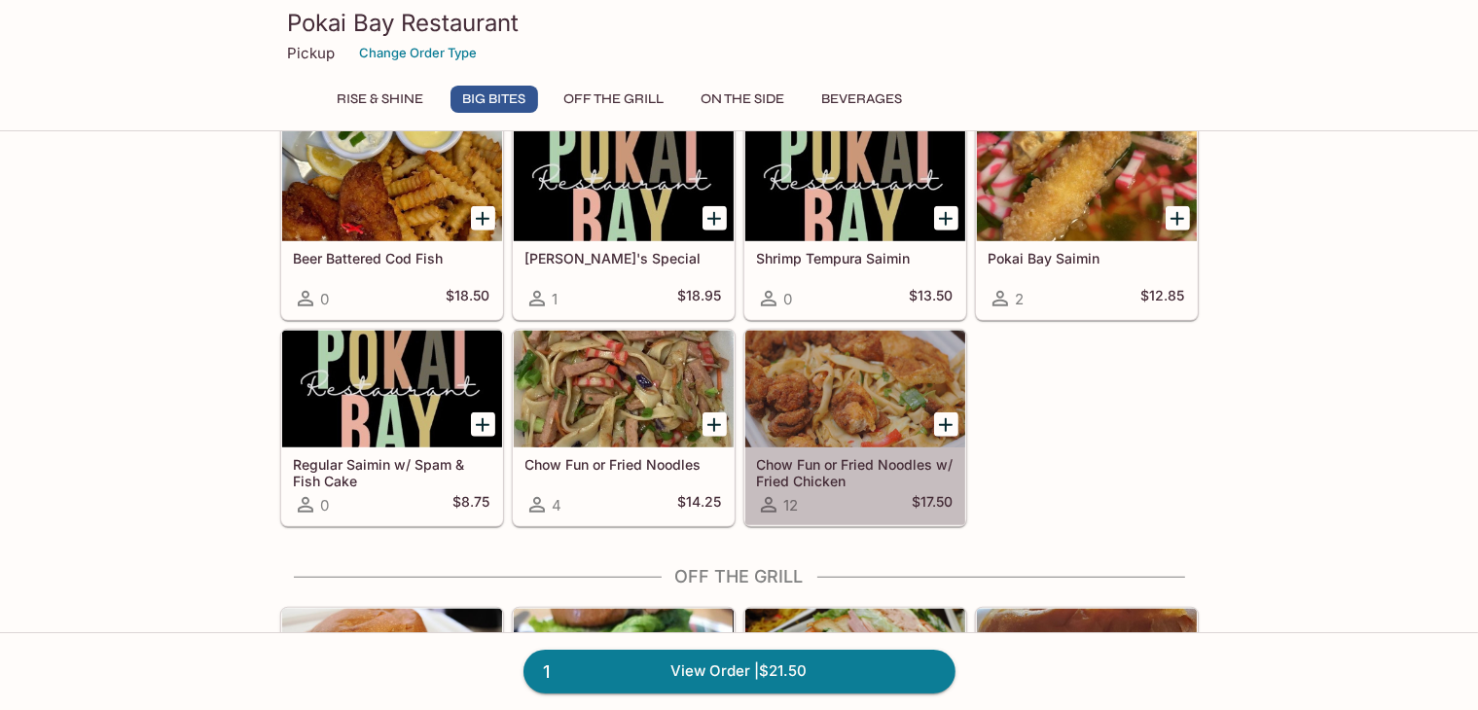
click at [825, 484] on div "Chow Fun or Fried Noodles w/ Fried Chicken 12 $17.50" at bounding box center [855, 487] width 220 height 78
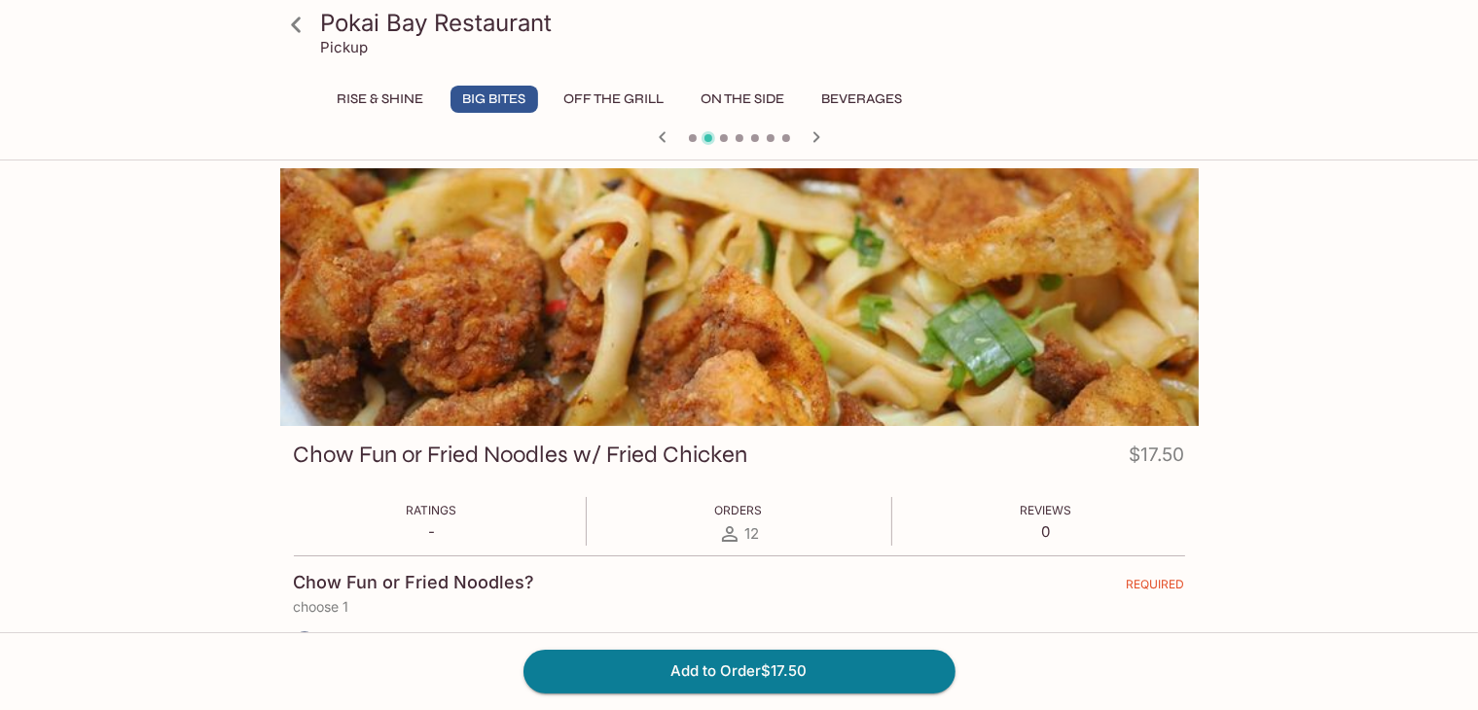
scroll to position [350, 0]
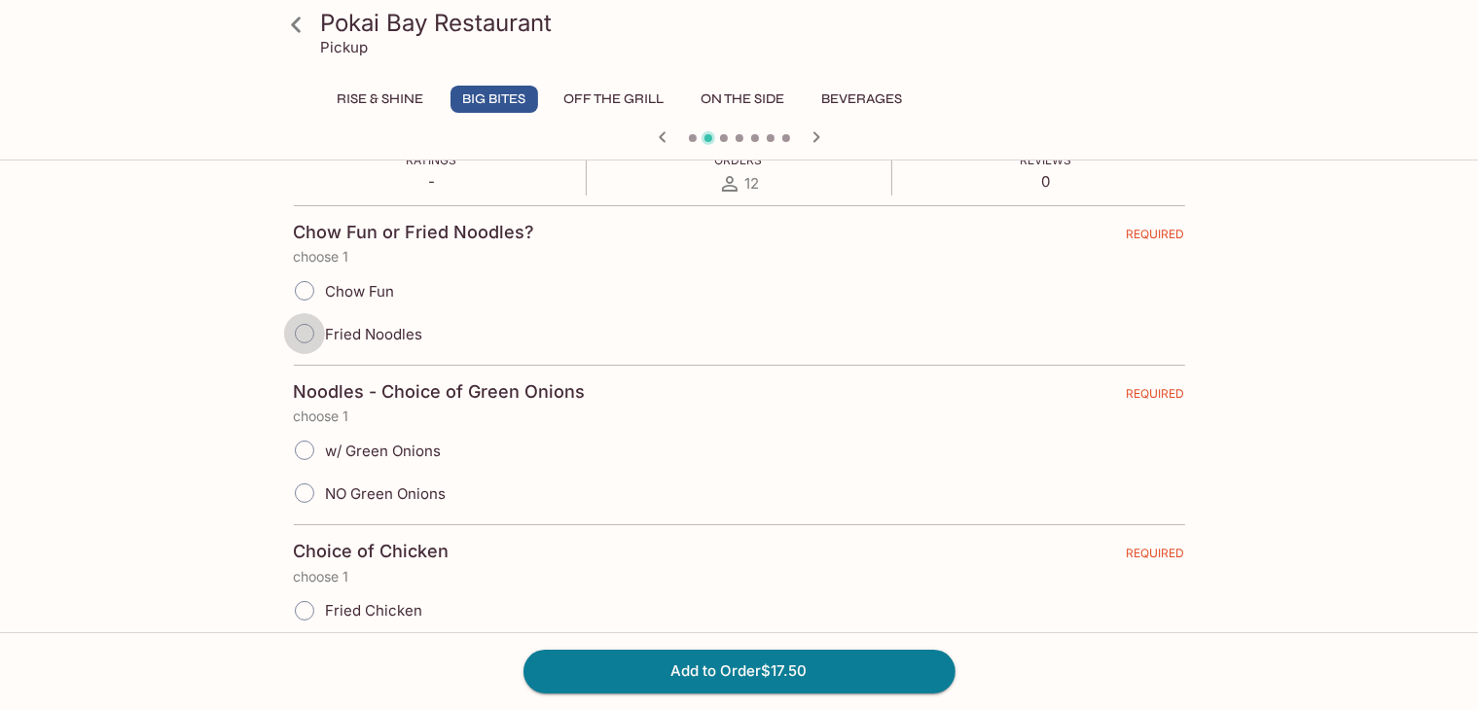
click at [290, 332] on input "Fried Noodles" at bounding box center [304, 333] width 41 height 41
radio input "true"
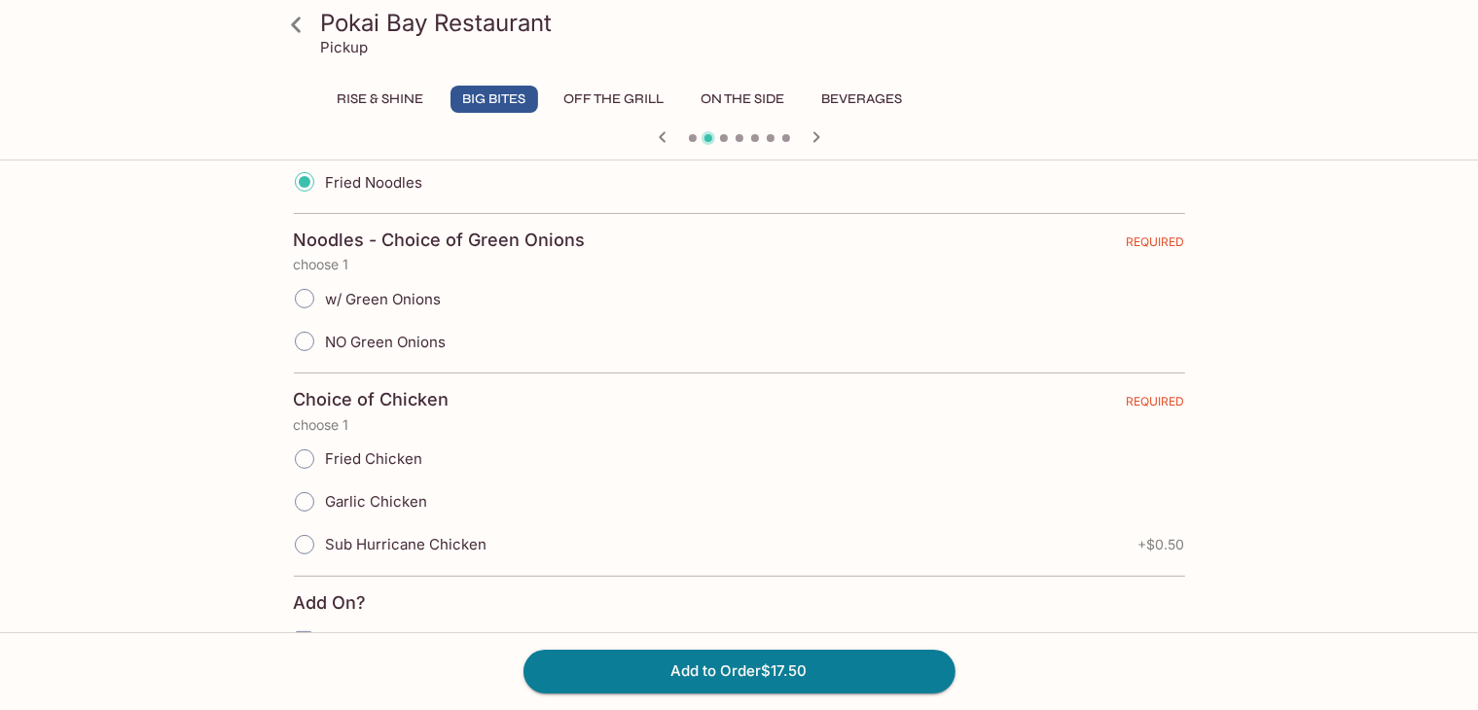
scroll to position [504, 0]
click at [397, 538] on span "Sub Hurricane Chicken" at bounding box center [406, 542] width 161 height 18
click at [325, 538] on input "Sub Hurricane Chicken" at bounding box center [304, 542] width 41 height 41
radio input "true"
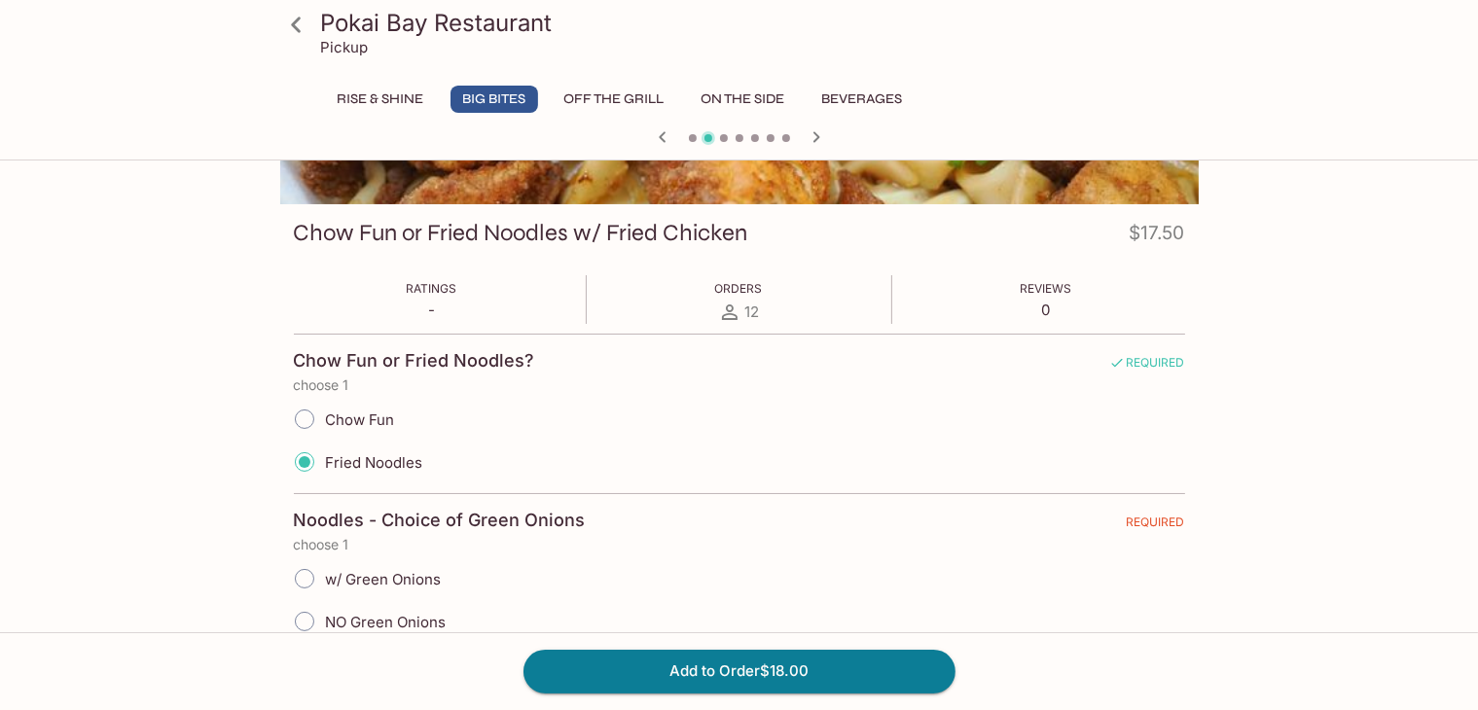
scroll to position [220, 0]
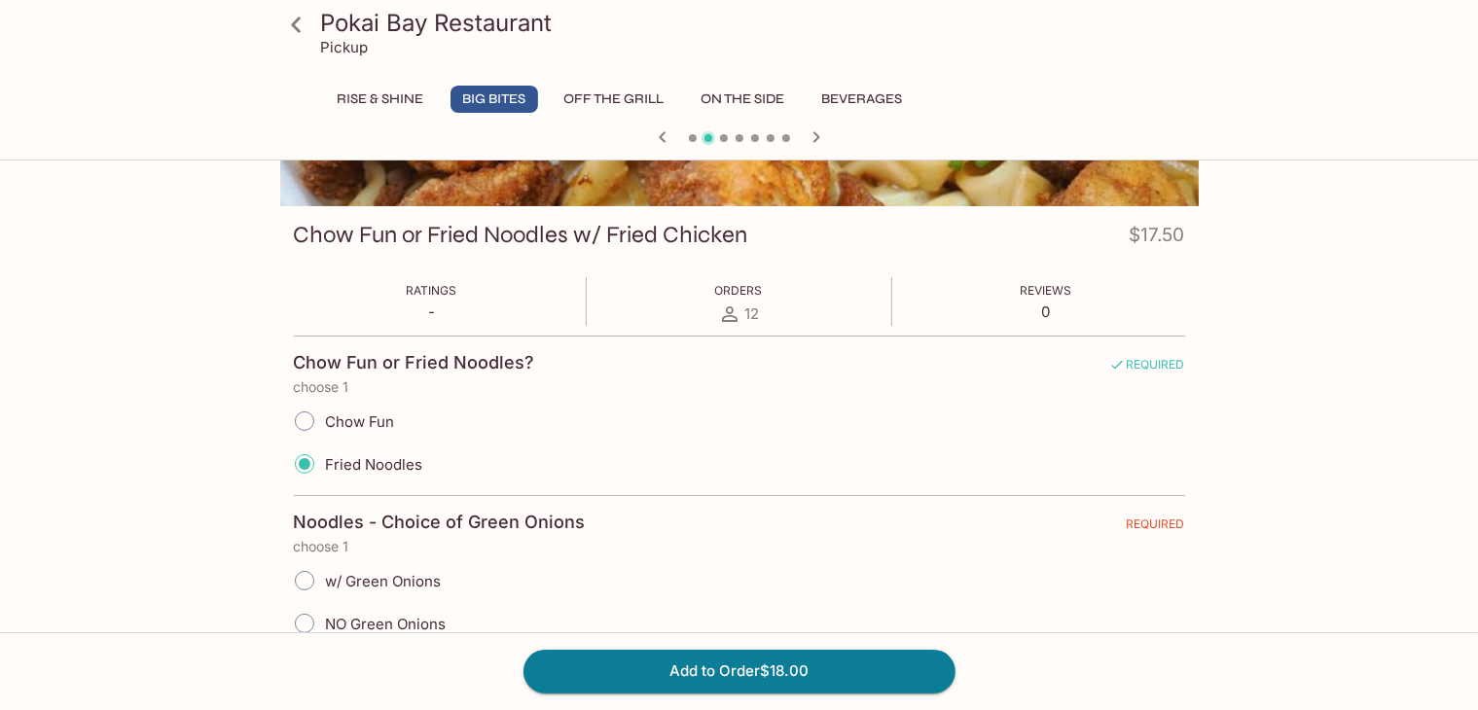
click at [302, 22] on icon at bounding box center [296, 25] width 34 height 34
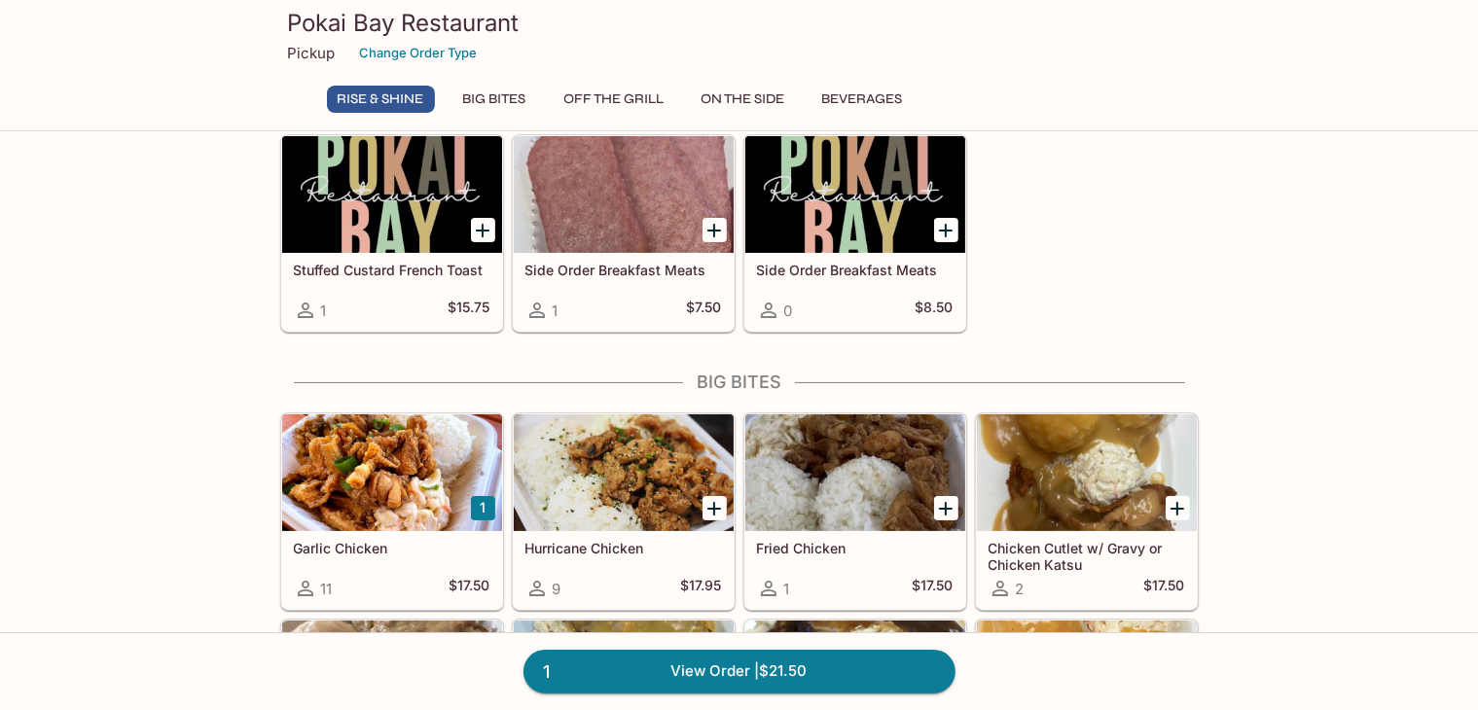
scroll to position [364, 0]
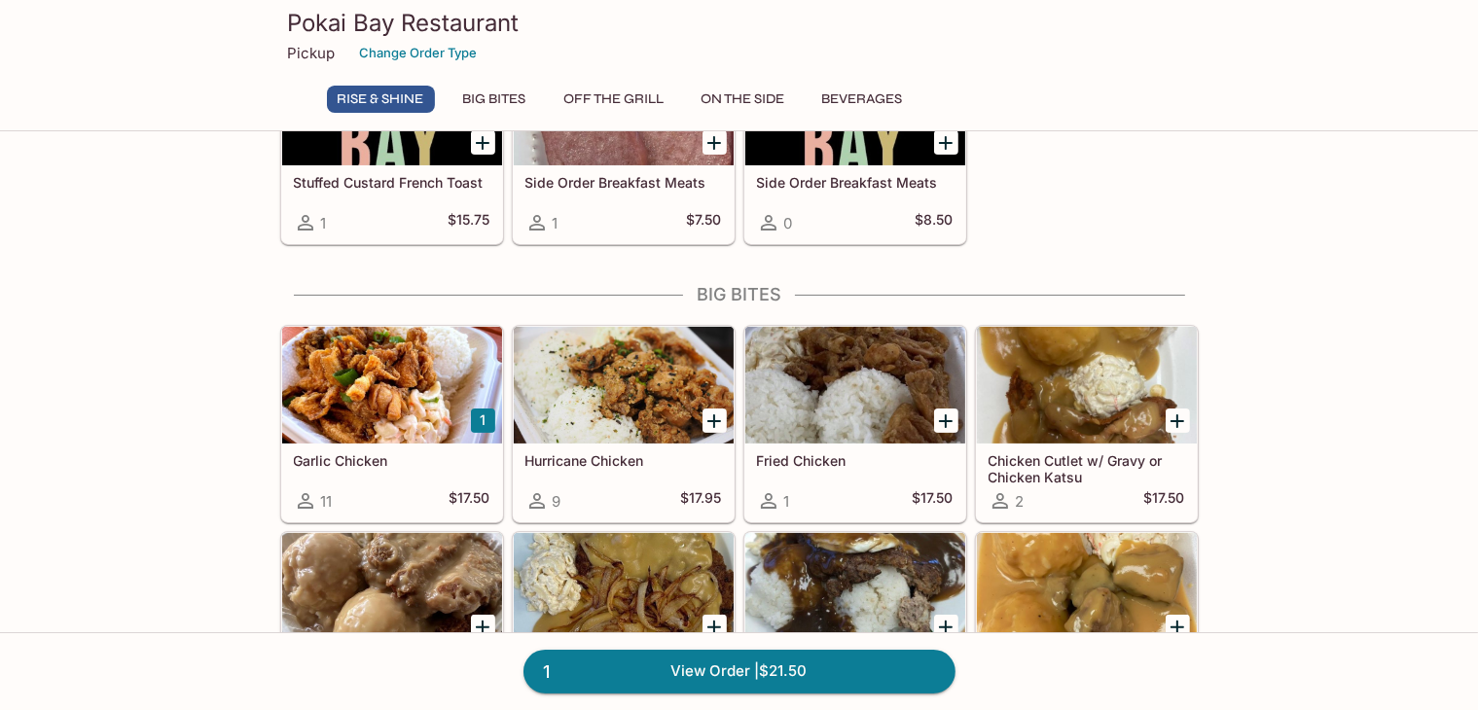
click at [490, 115] on div "Rise & Shine Big Bites Off The Grill On The Side Beverages" at bounding box center [739, 105] width 841 height 39
click at [504, 98] on button "Big Bites" at bounding box center [494, 99] width 88 height 27
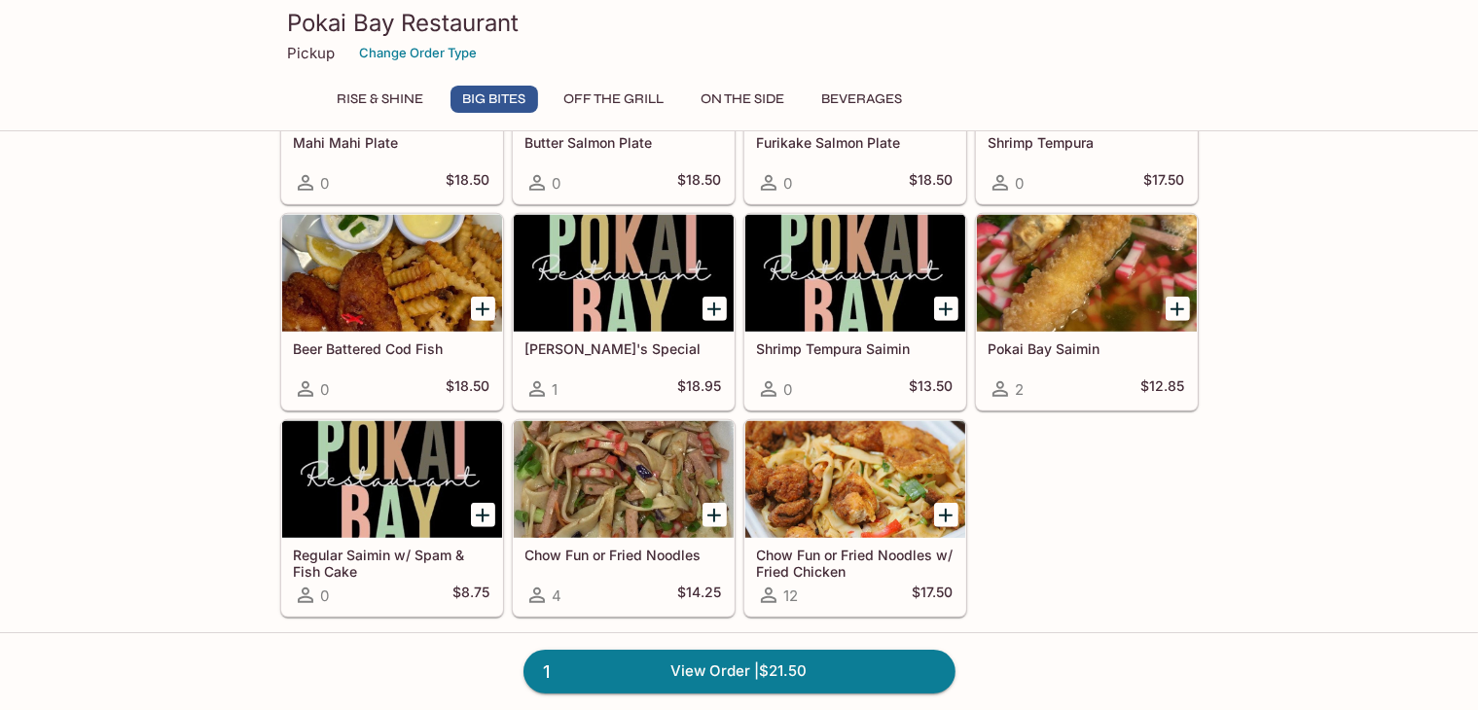
scroll to position [1302, 0]
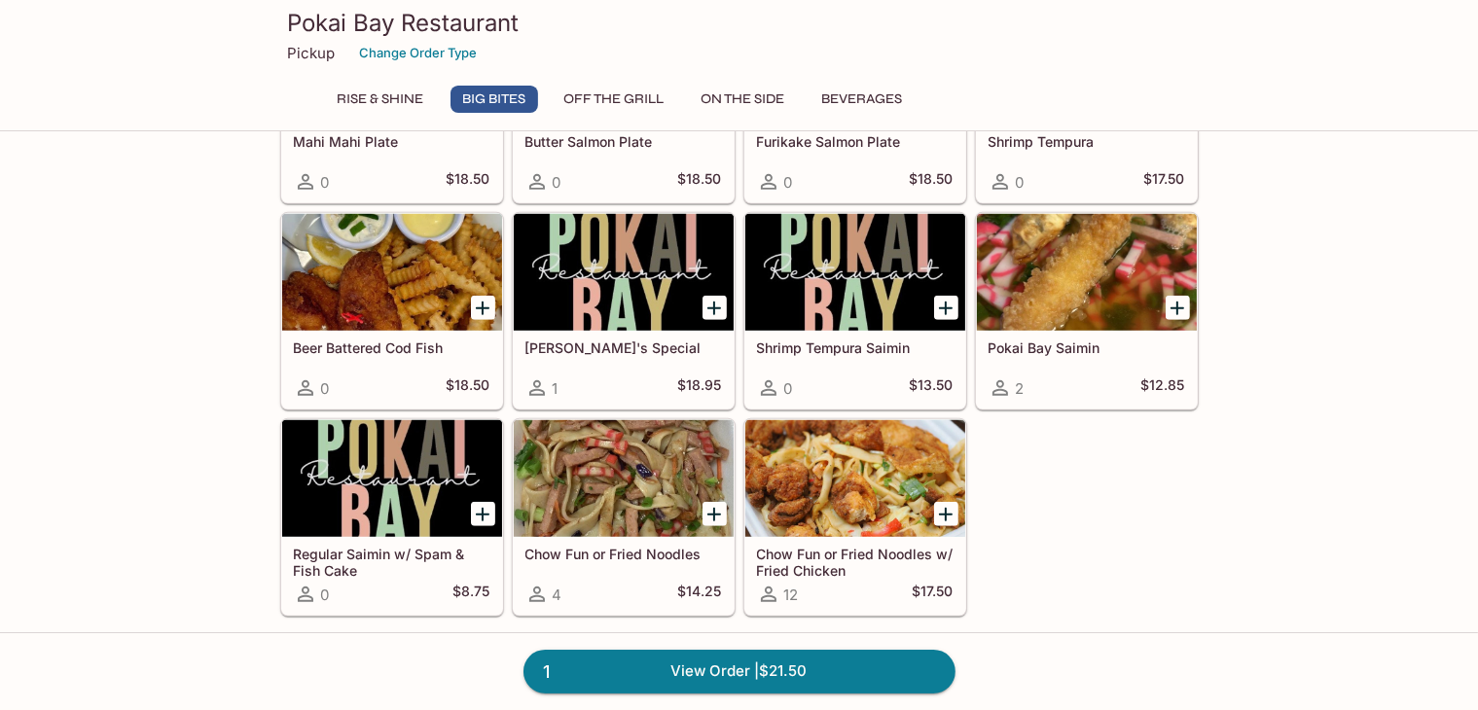
click at [856, 546] on h5 "Chow Fun or Fried Noodles w/ Fried Chicken" at bounding box center [855, 562] width 197 height 32
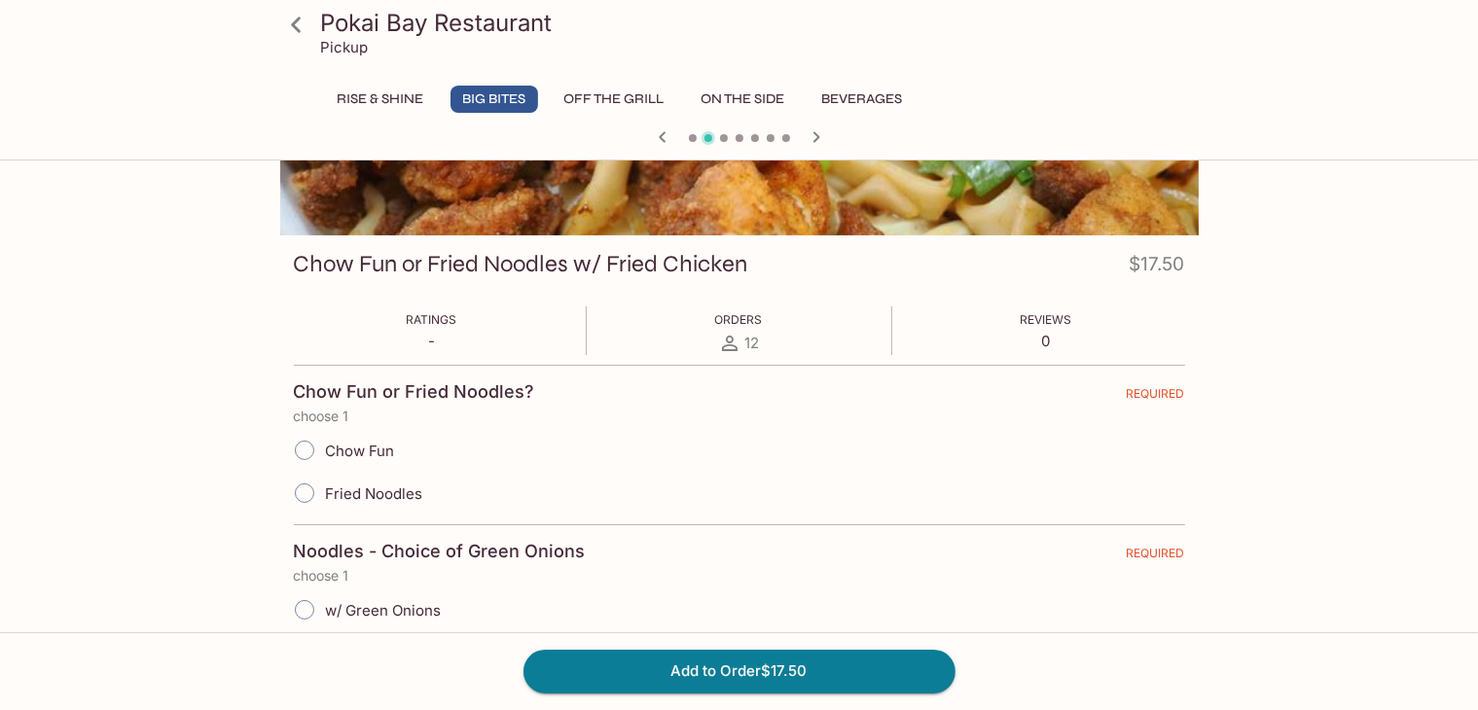
scroll to position [235, 0]
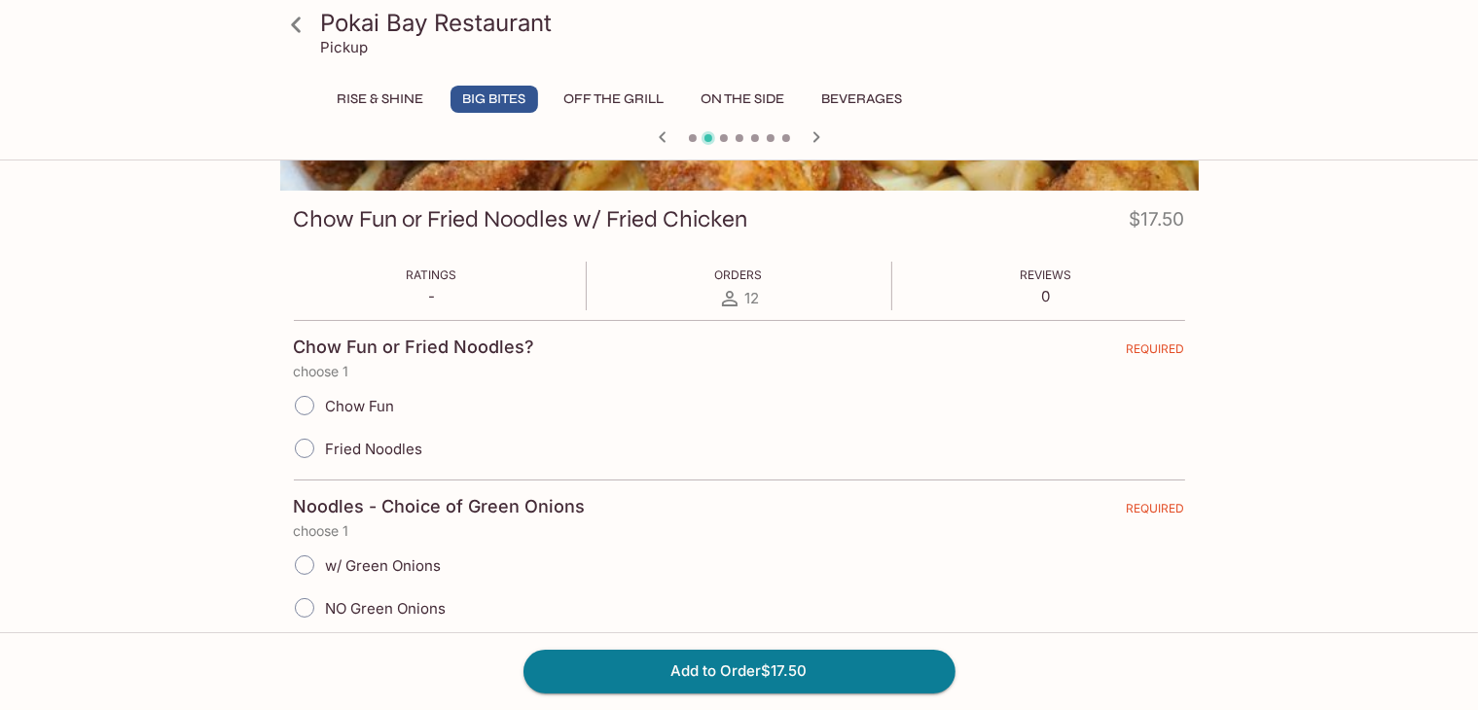
click at [302, 446] on input "Fried Noodles" at bounding box center [304, 448] width 41 height 41
radio input "true"
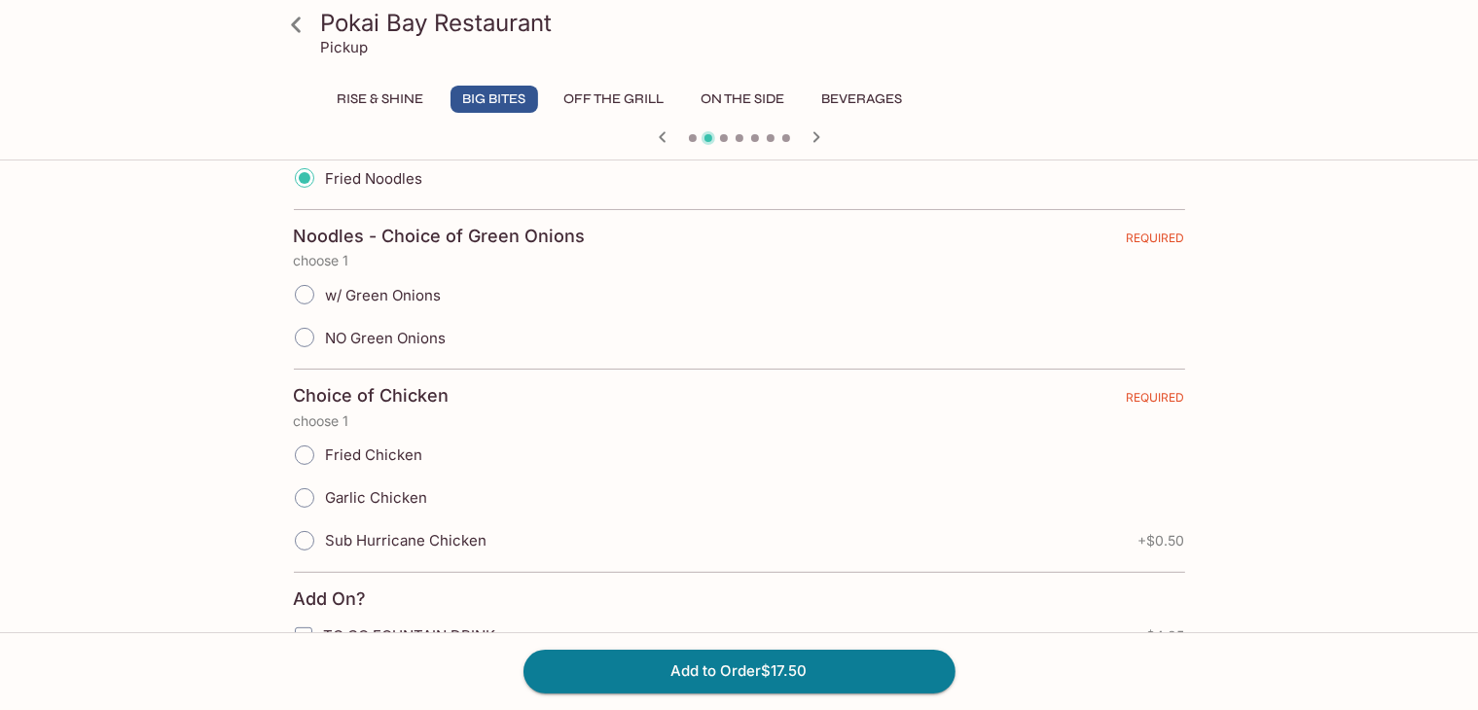
scroll to position [505, 0]
click at [297, 335] on input "NO Green Onions" at bounding box center [304, 338] width 41 height 41
radio input "true"
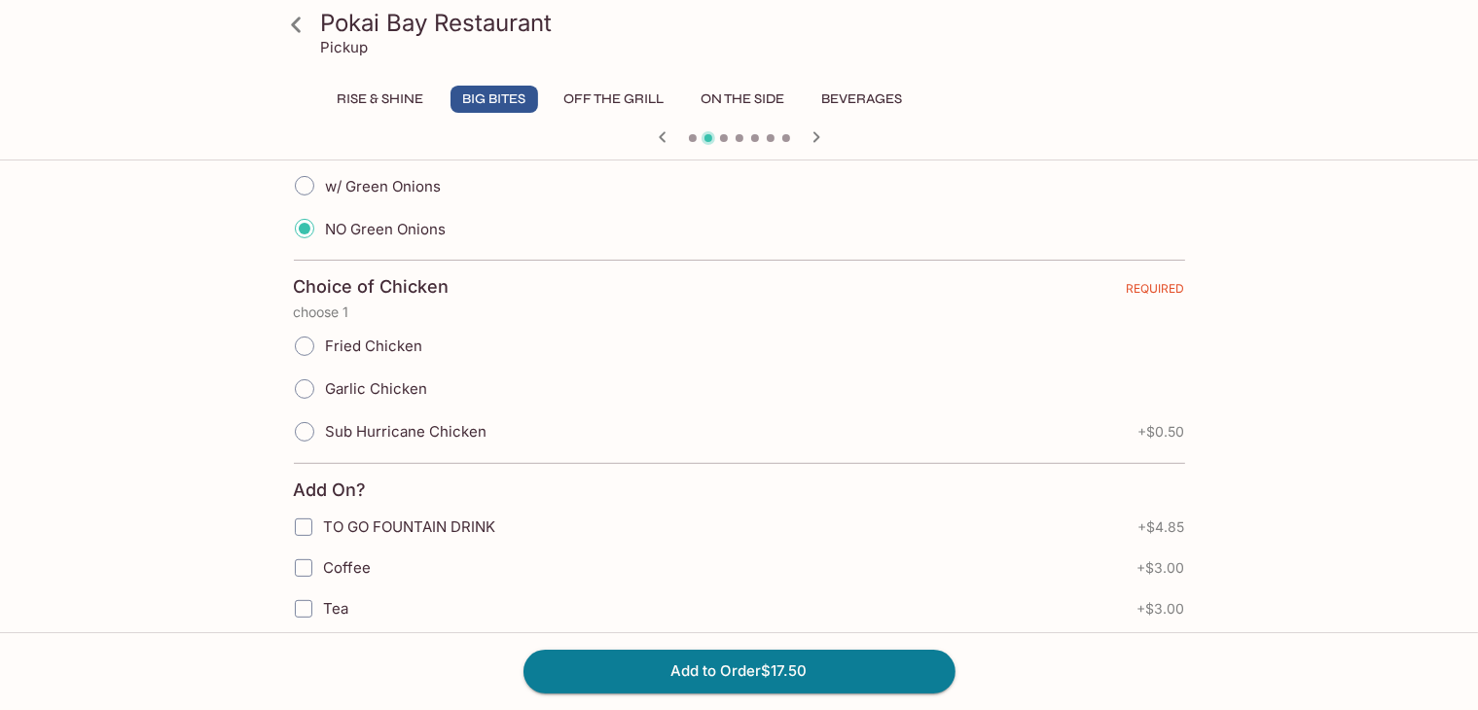
click at [308, 379] on input "Garlic Chicken" at bounding box center [304, 389] width 41 height 41
radio input "true"
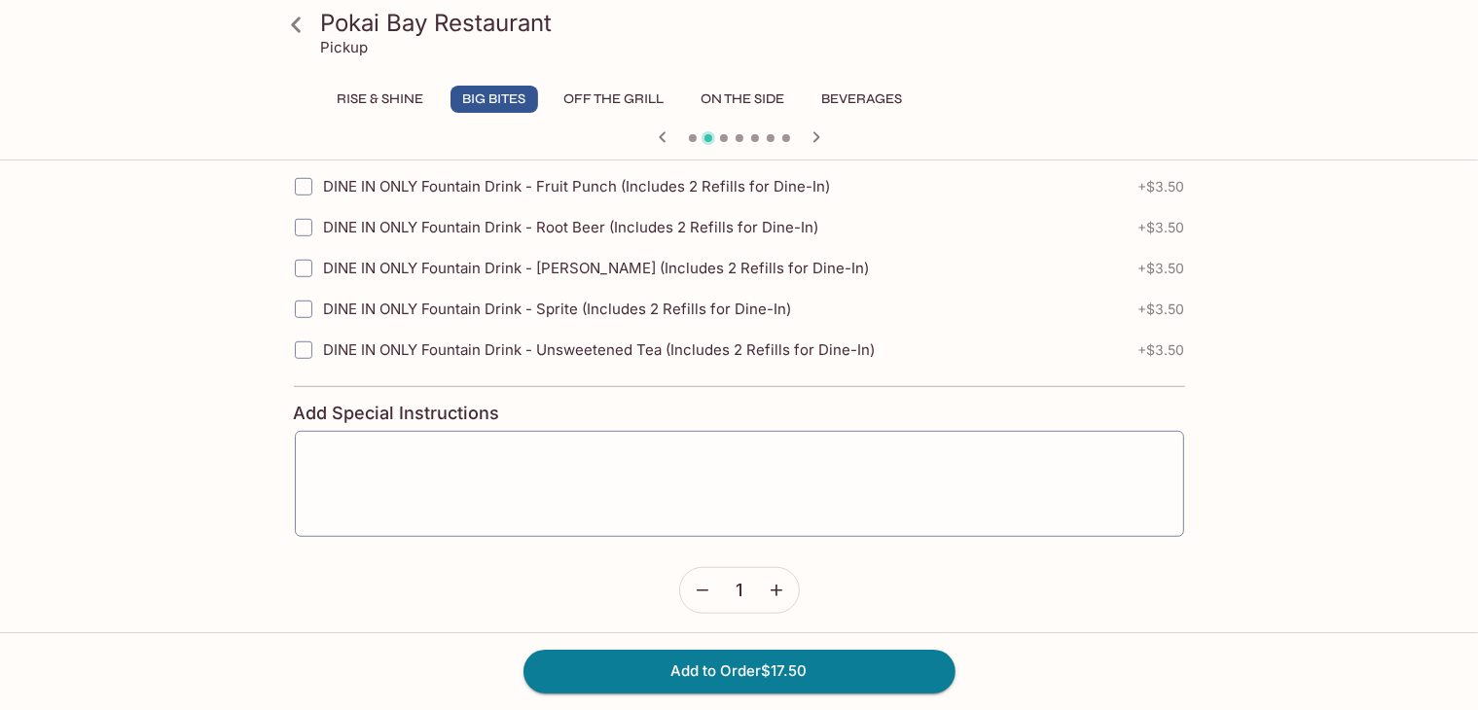
scroll to position [1283, 0]
click at [751, 674] on button "Add to Order $17.50" at bounding box center [739, 671] width 432 height 43
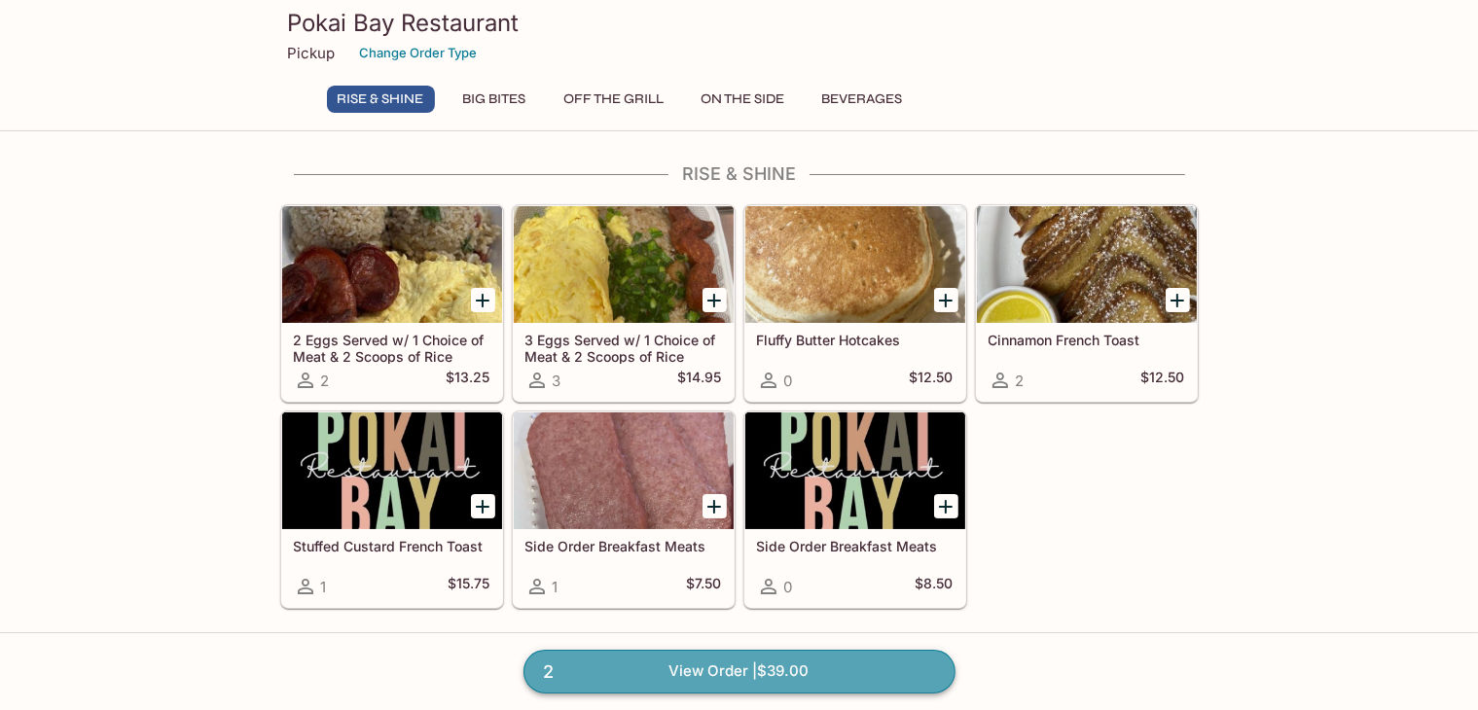
click at [687, 678] on link "2 View Order | $39.00" at bounding box center [739, 671] width 432 height 43
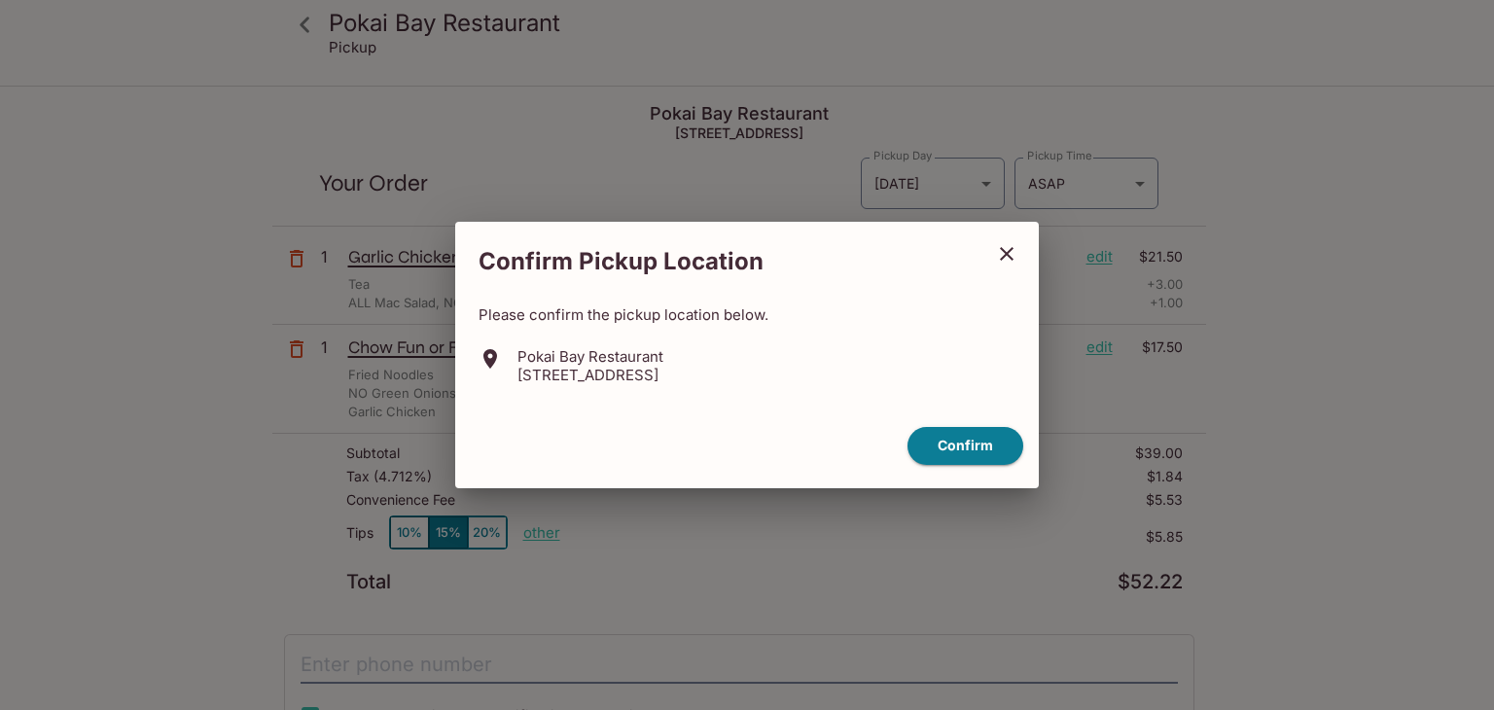
click at [1008, 254] on icon "close" at bounding box center [1007, 254] width 14 height 14
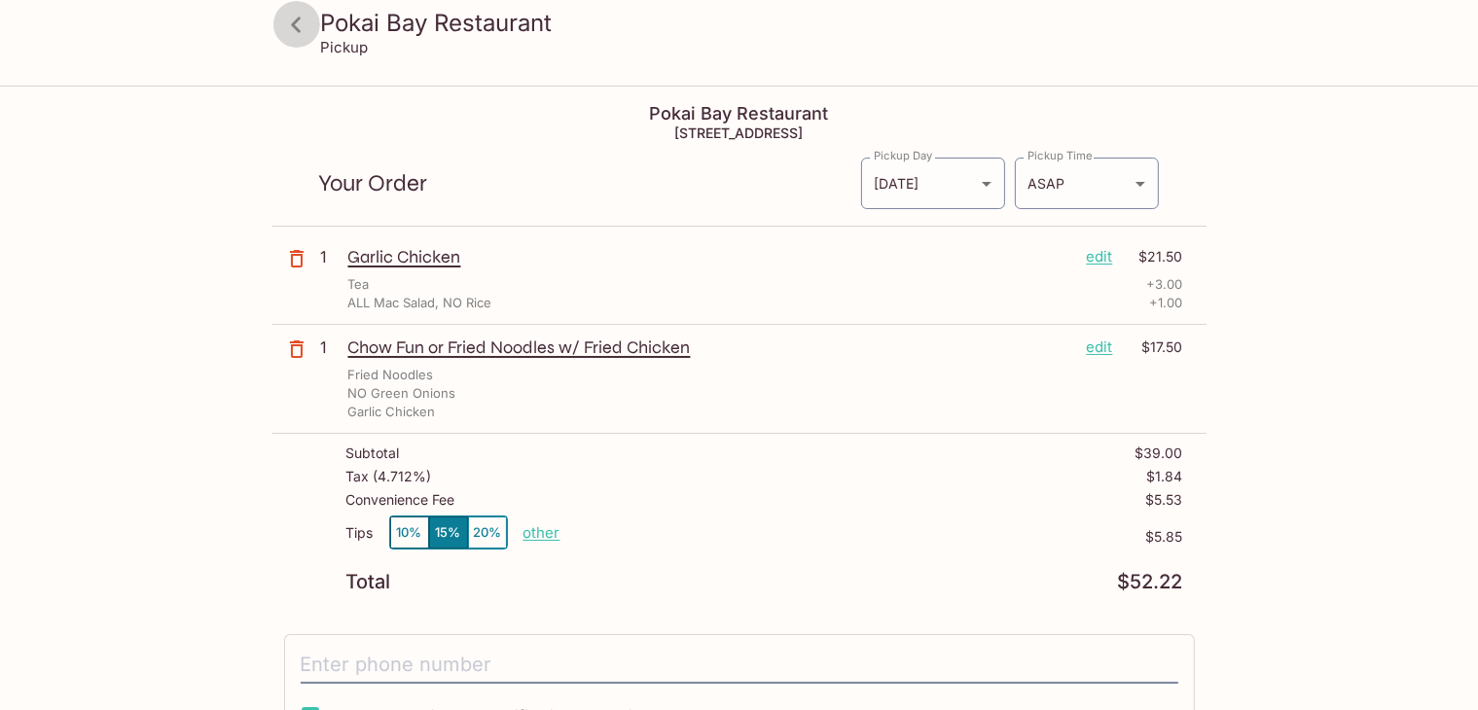
click at [311, 26] on icon at bounding box center [296, 25] width 34 height 34
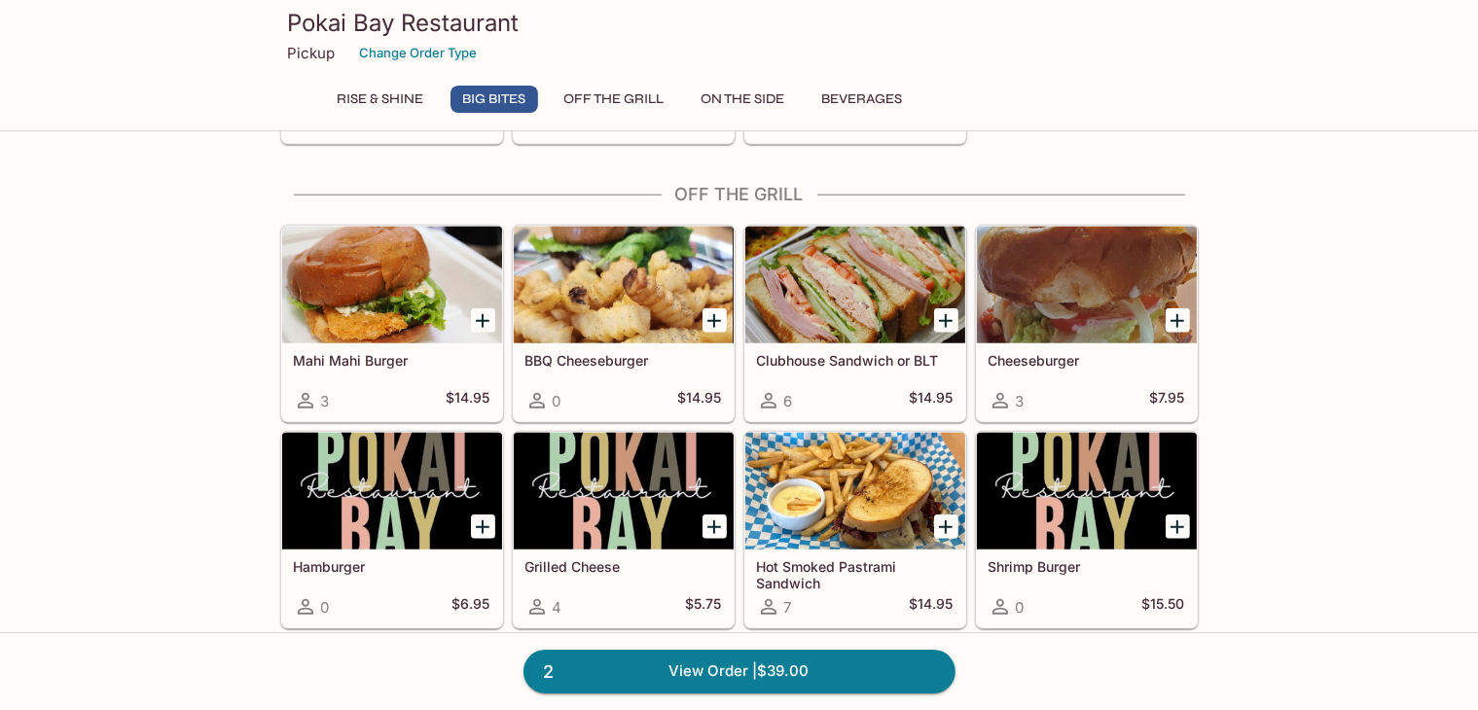
scroll to position [1777, 0]
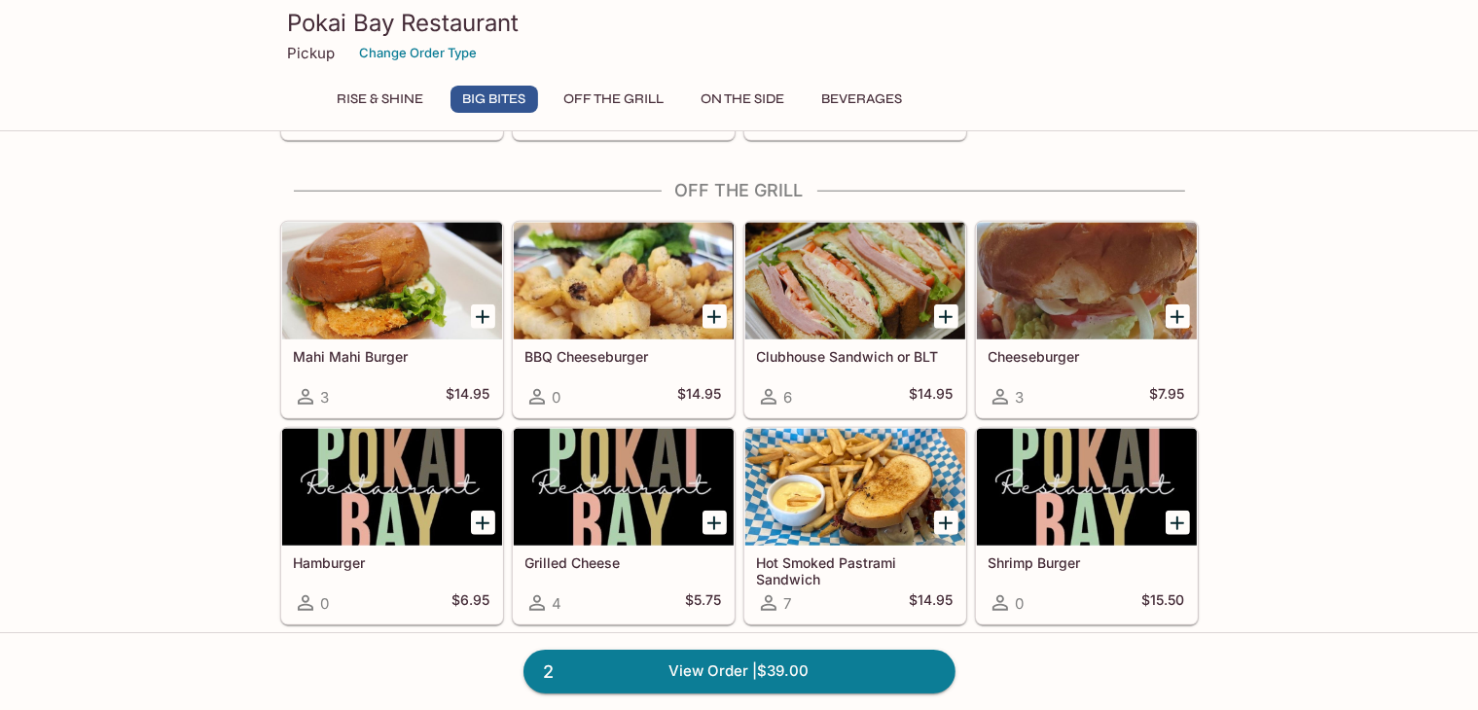
click at [839, 486] on div at bounding box center [855, 487] width 220 height 117
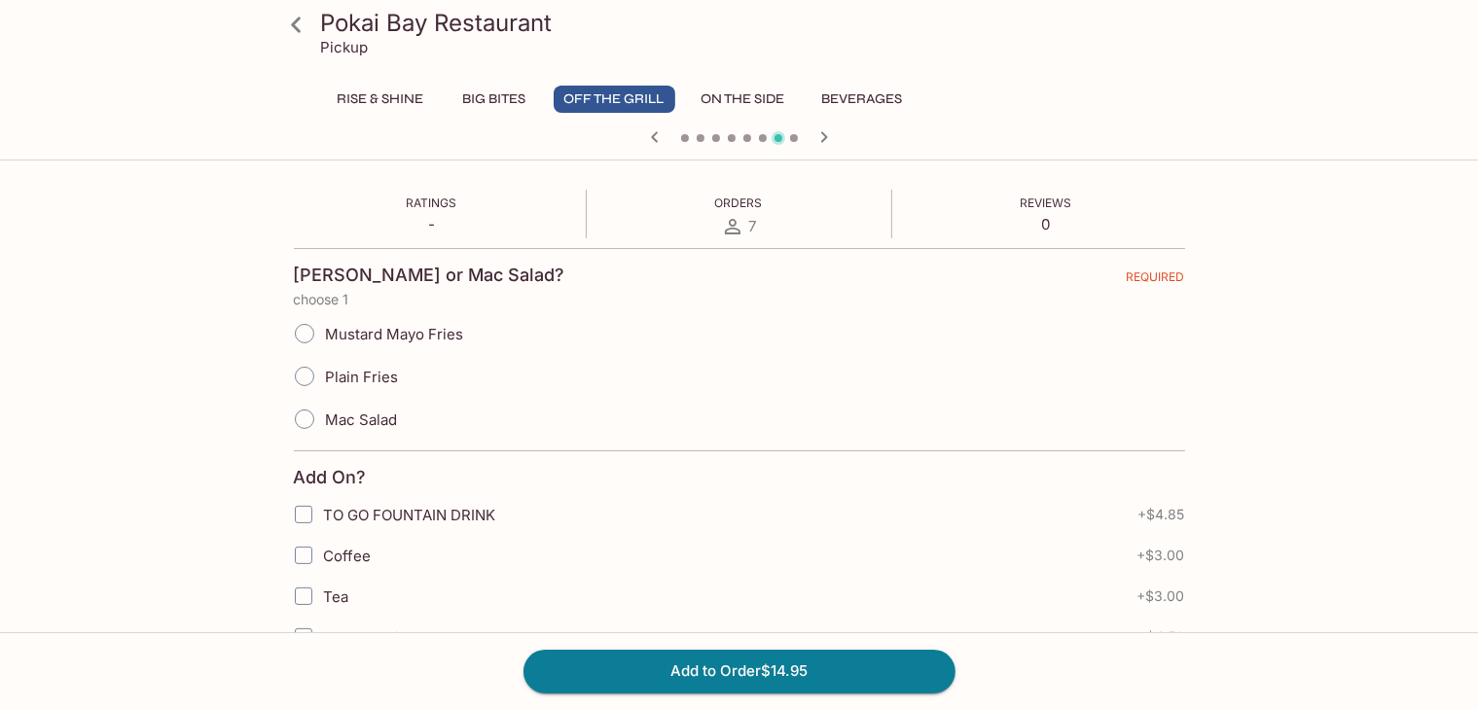
scroll to position [313, 0]
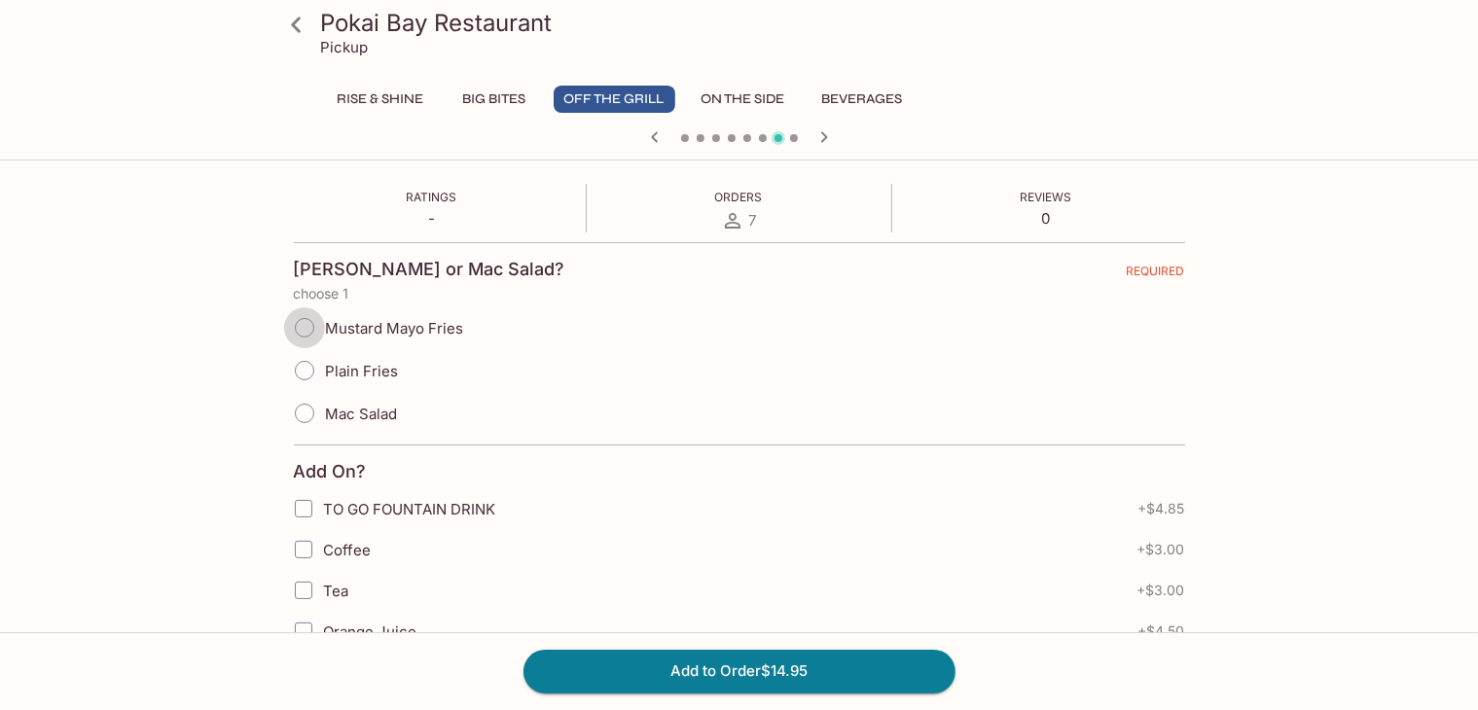
click at [302, 333] on input "Mustard Mayo Fries" at bounding box center [304, 327] width 41 height 41
radio input "true"
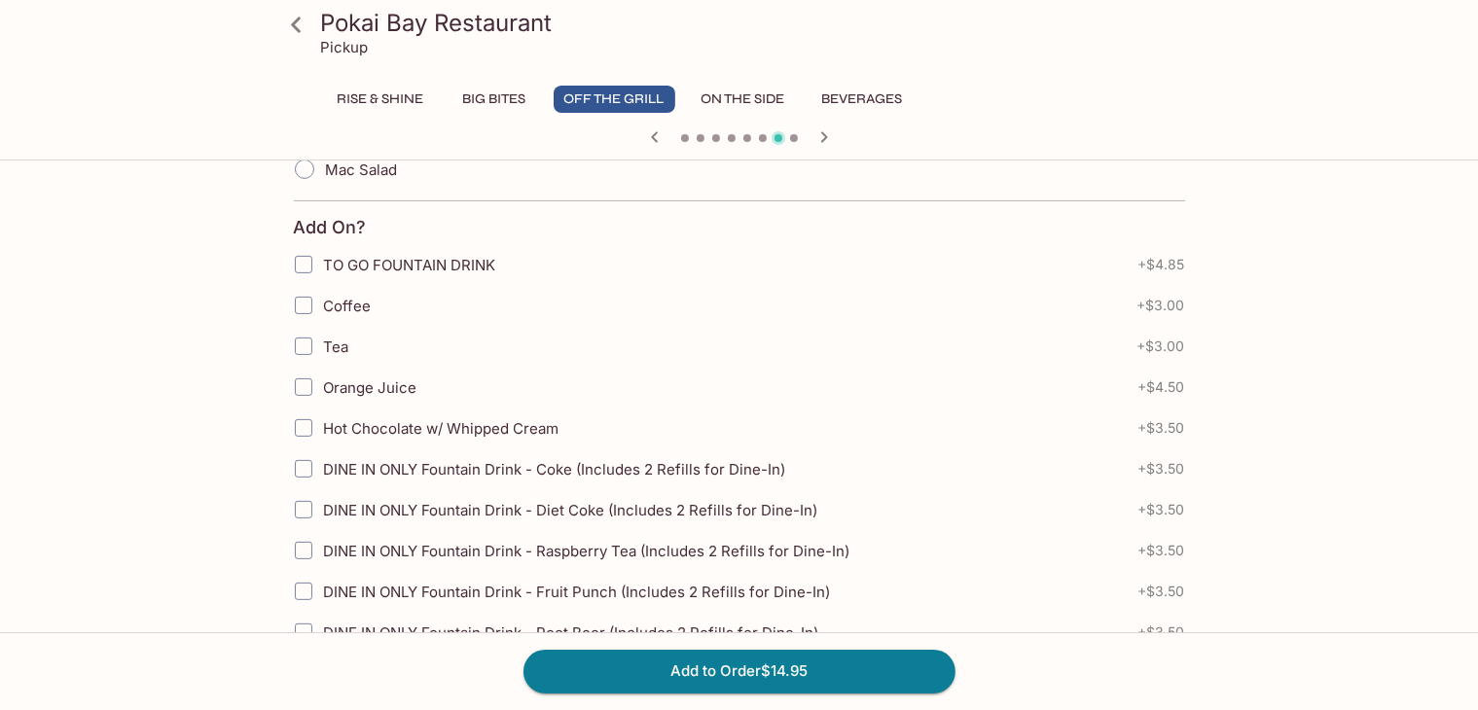
scroll to position [568, 0]
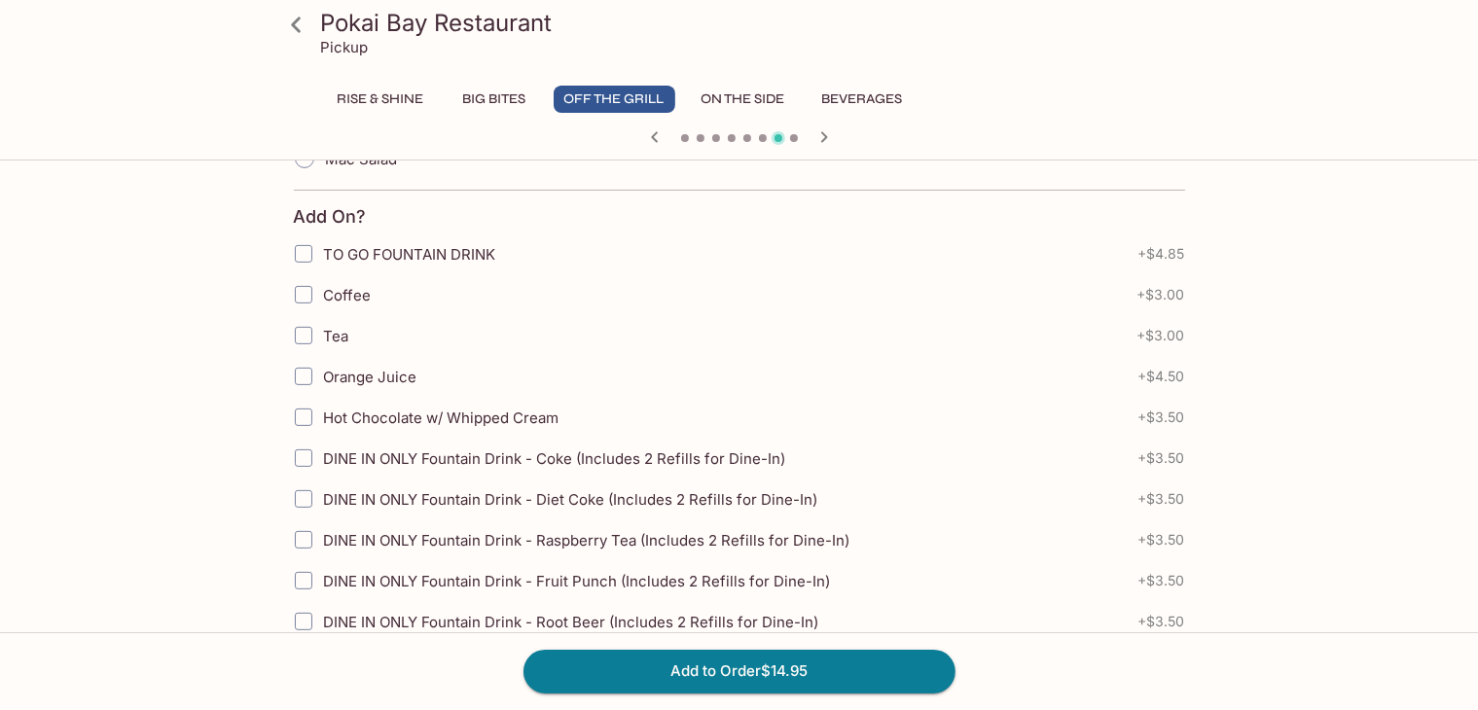
click at [319, 331] on input "Tea" at bounding box center [303, 335] width 39 height 39
checkbox input "true"
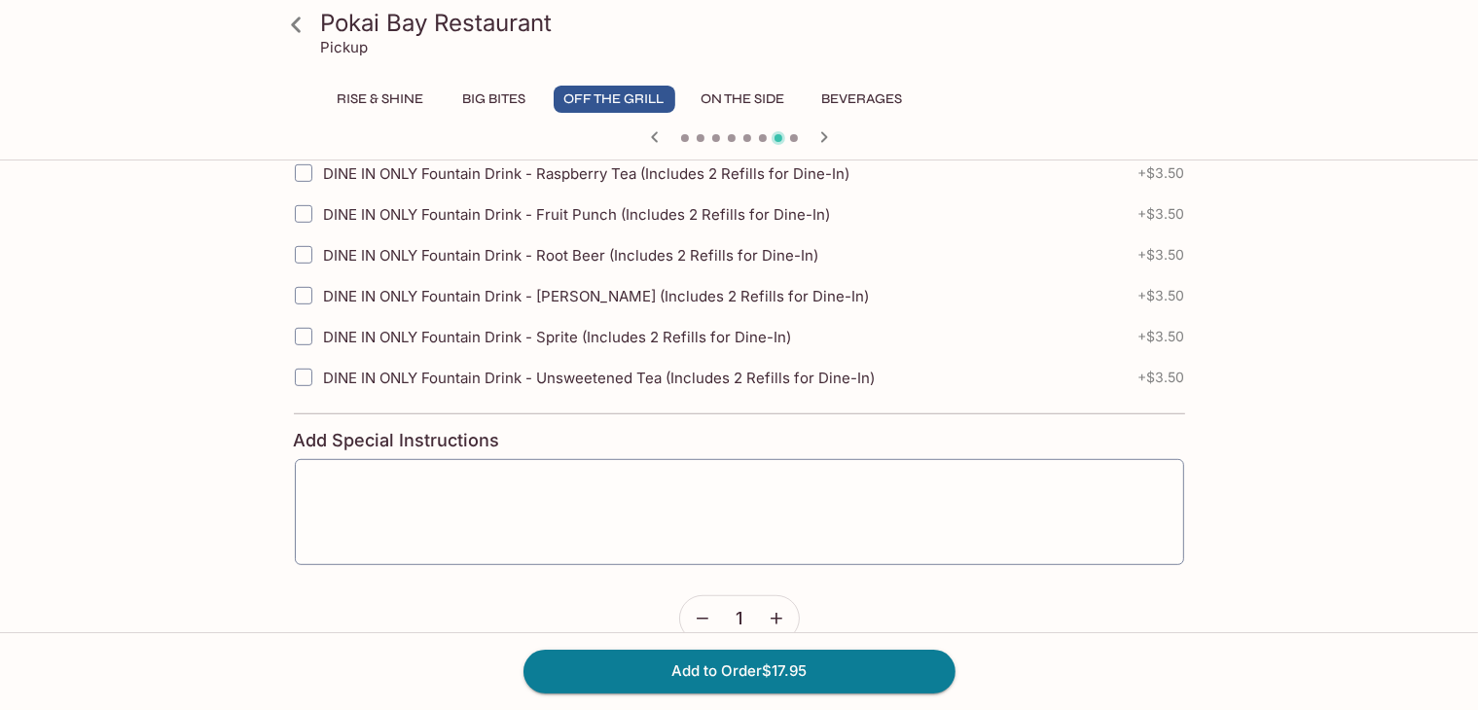
scroll to position [965, 0]
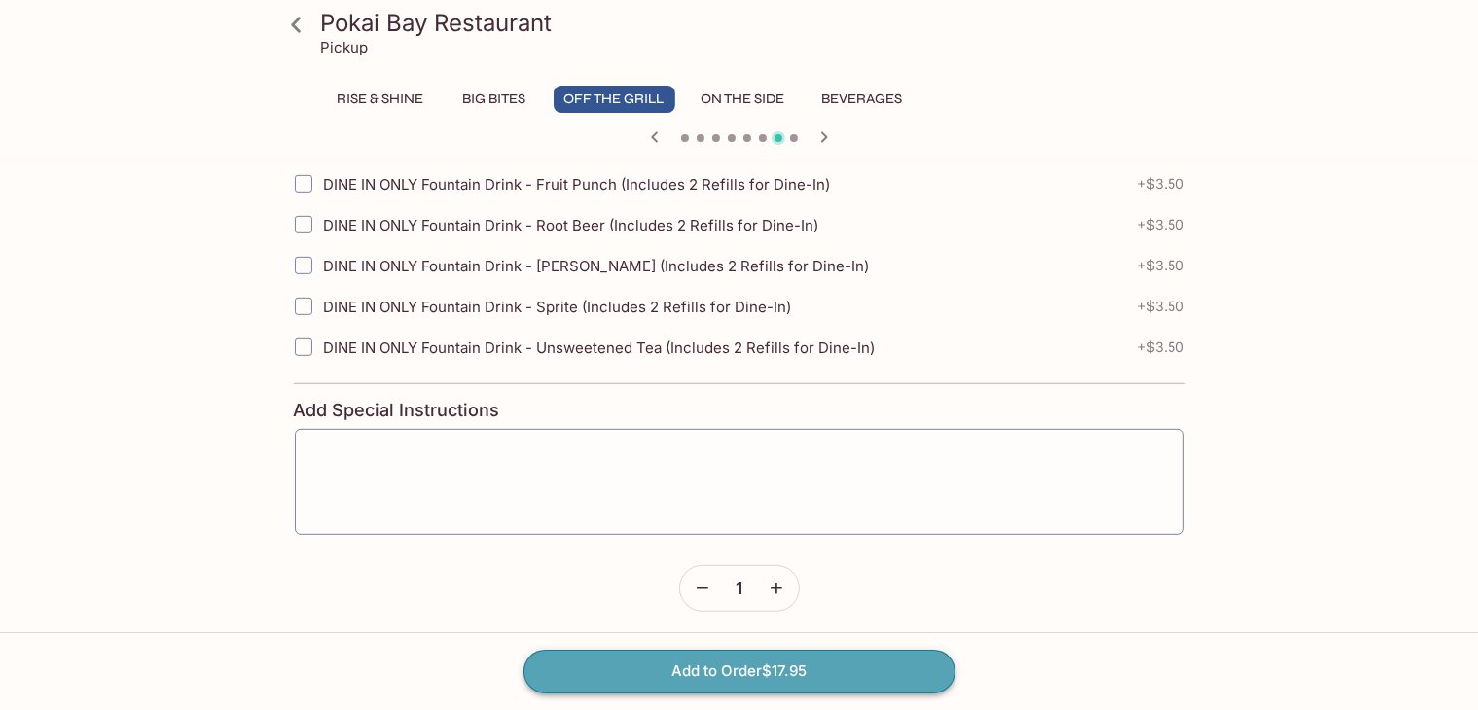
click at [728, 667] on button "Add to Order $17.95" at bounding box center [739, 671] width 432 height 43
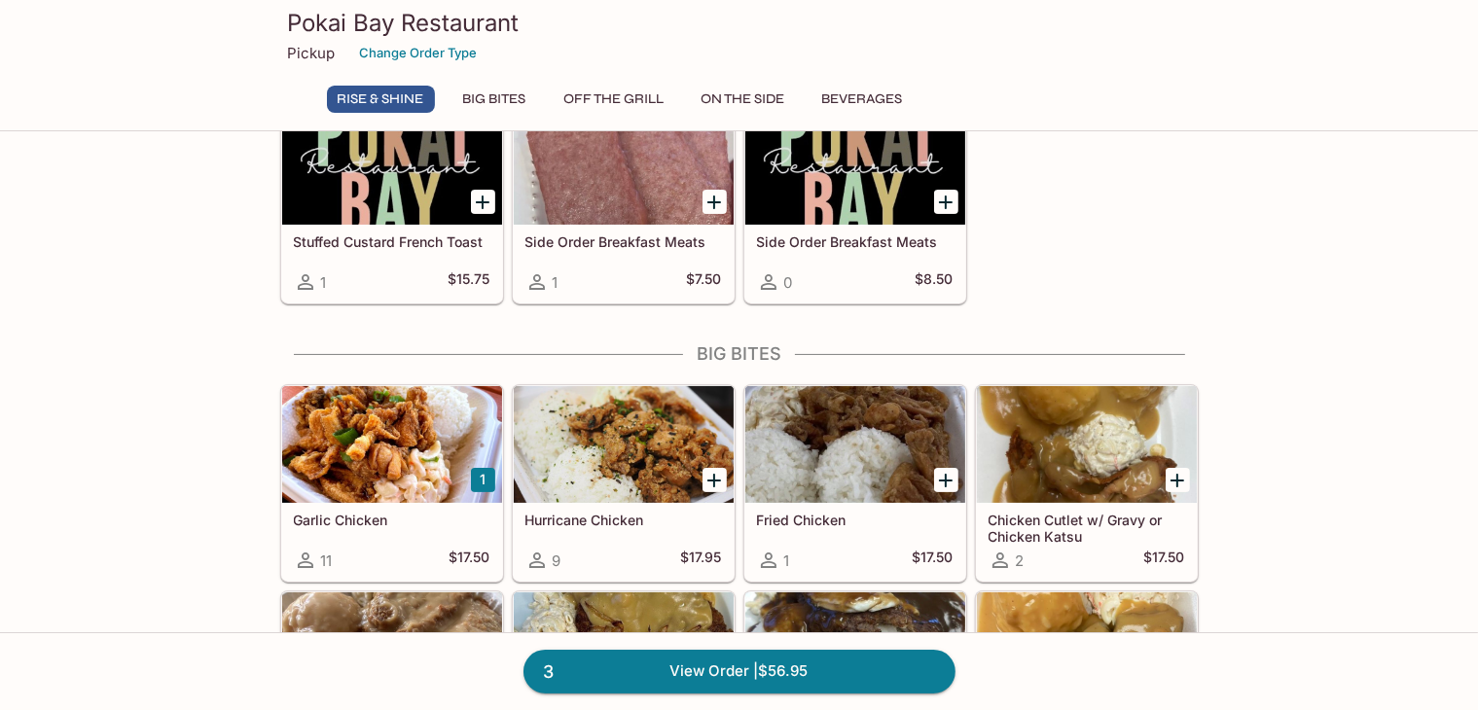
scroll to position [536, 0]
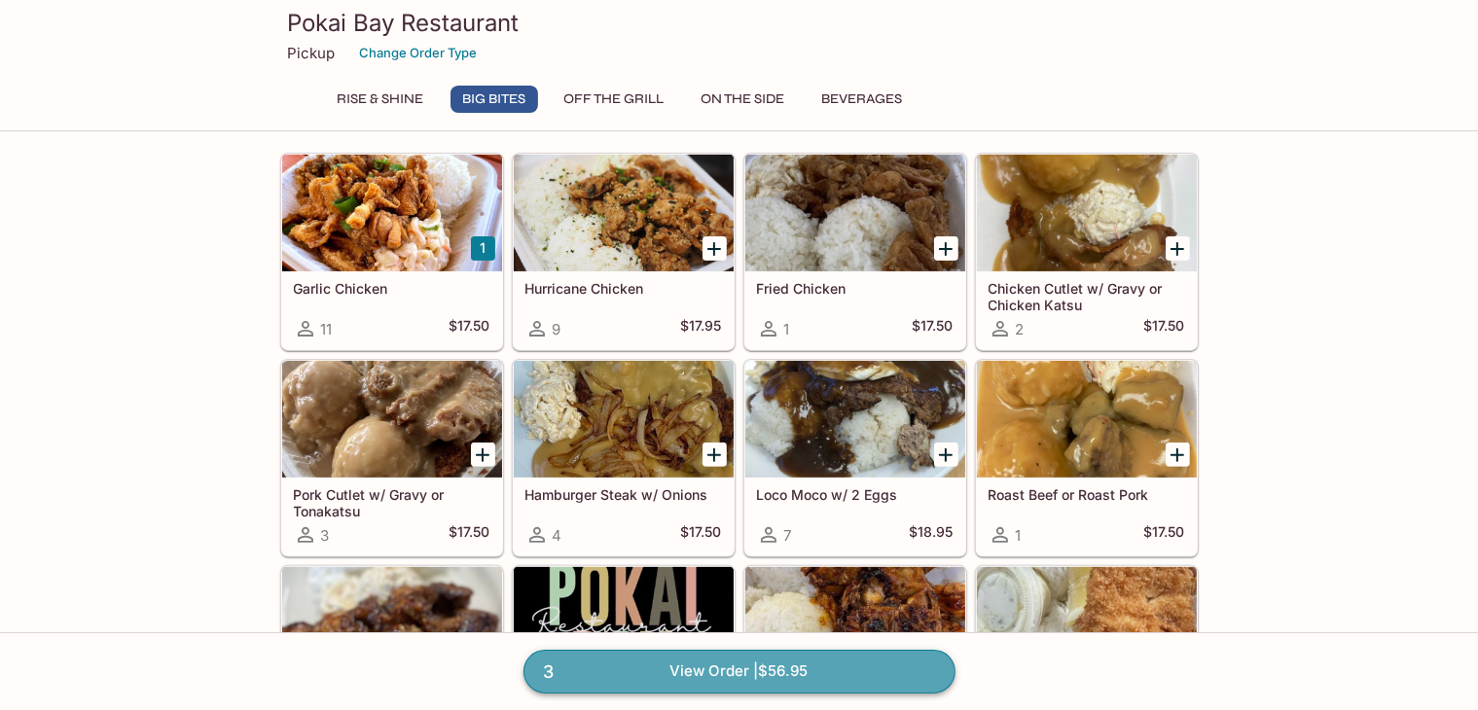
click at [695, 673] on link "3 View Order | $56.95" at bounding box center [739, 671] width 432 height 43
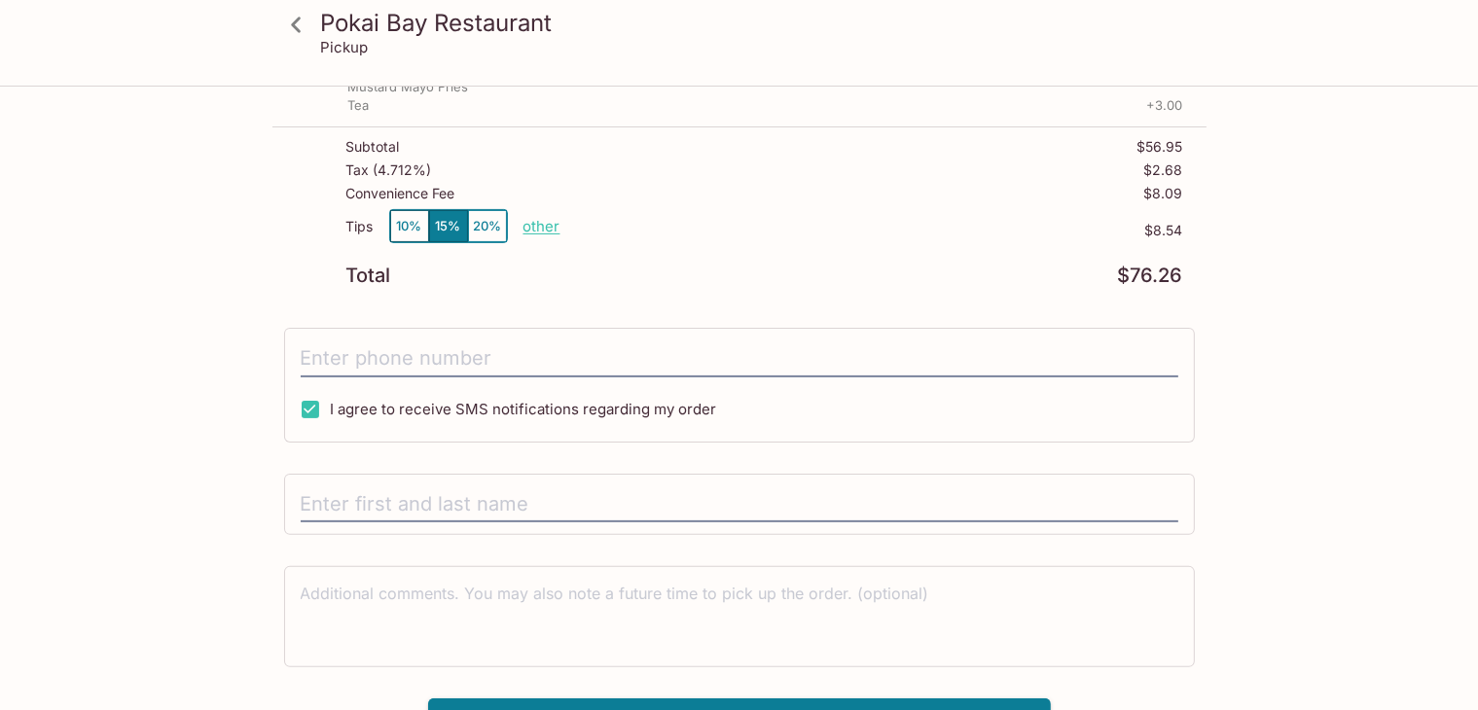
scroll to position [402, 0]
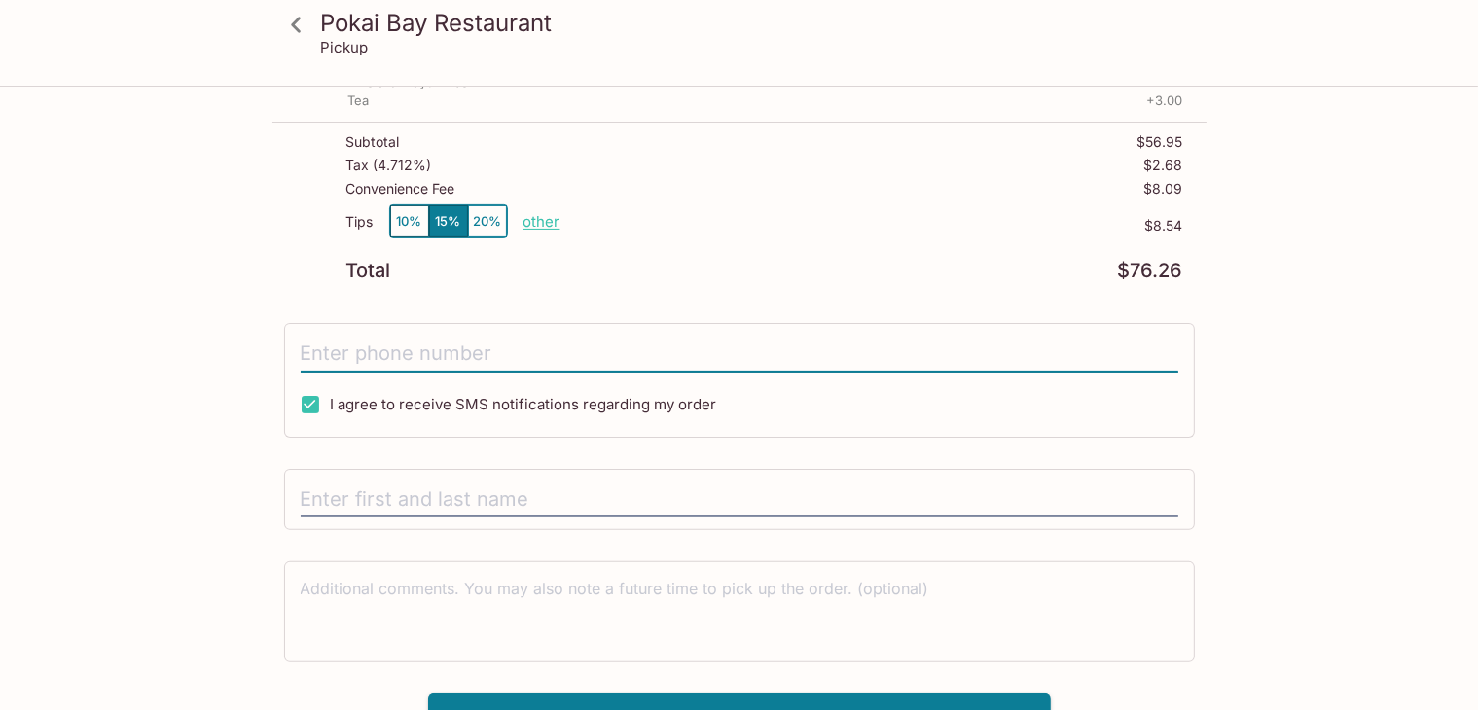
click at [416, 336] on input "tel" at bounding box center [740, 354] width 878 height 37
type input "[PHONE_NUMBER]"
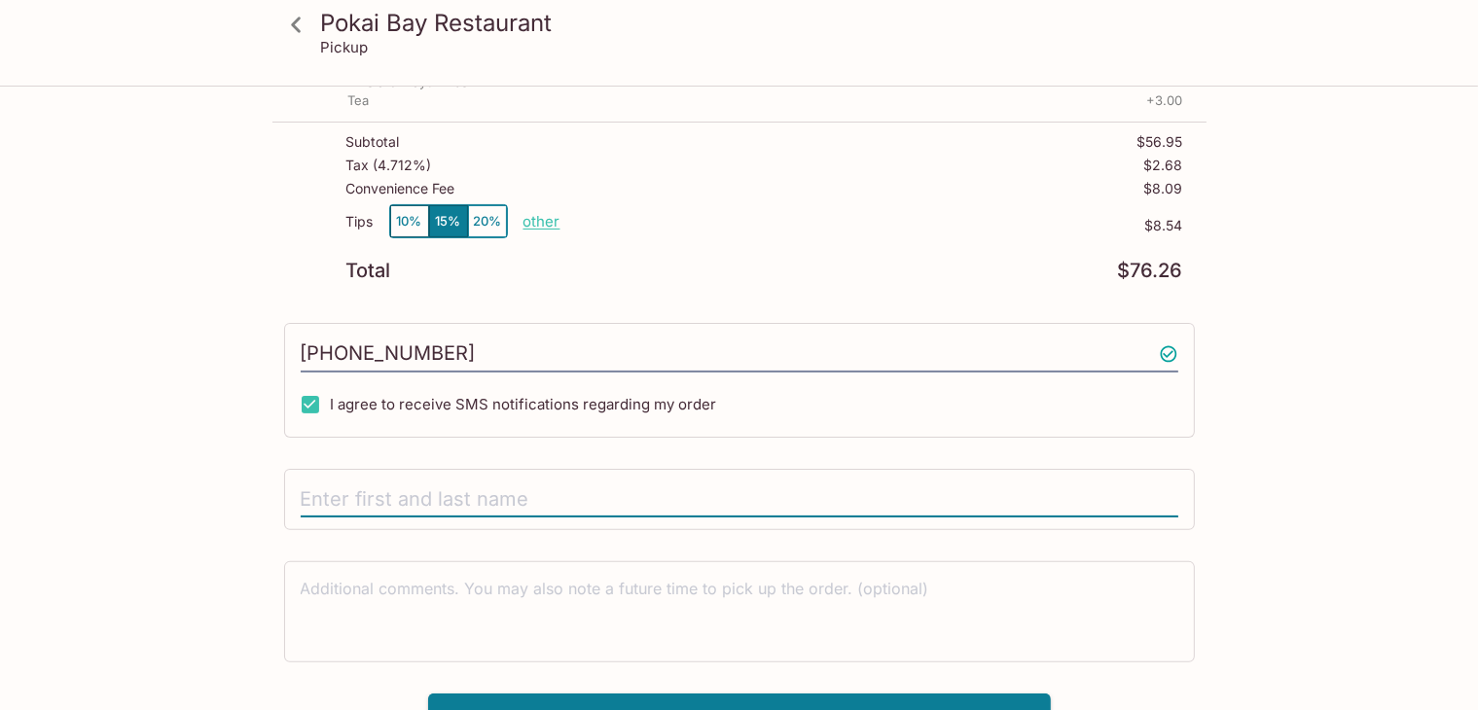
click at [394, 499] on input "text" at bounding box center [740, 500] width 878 height 37
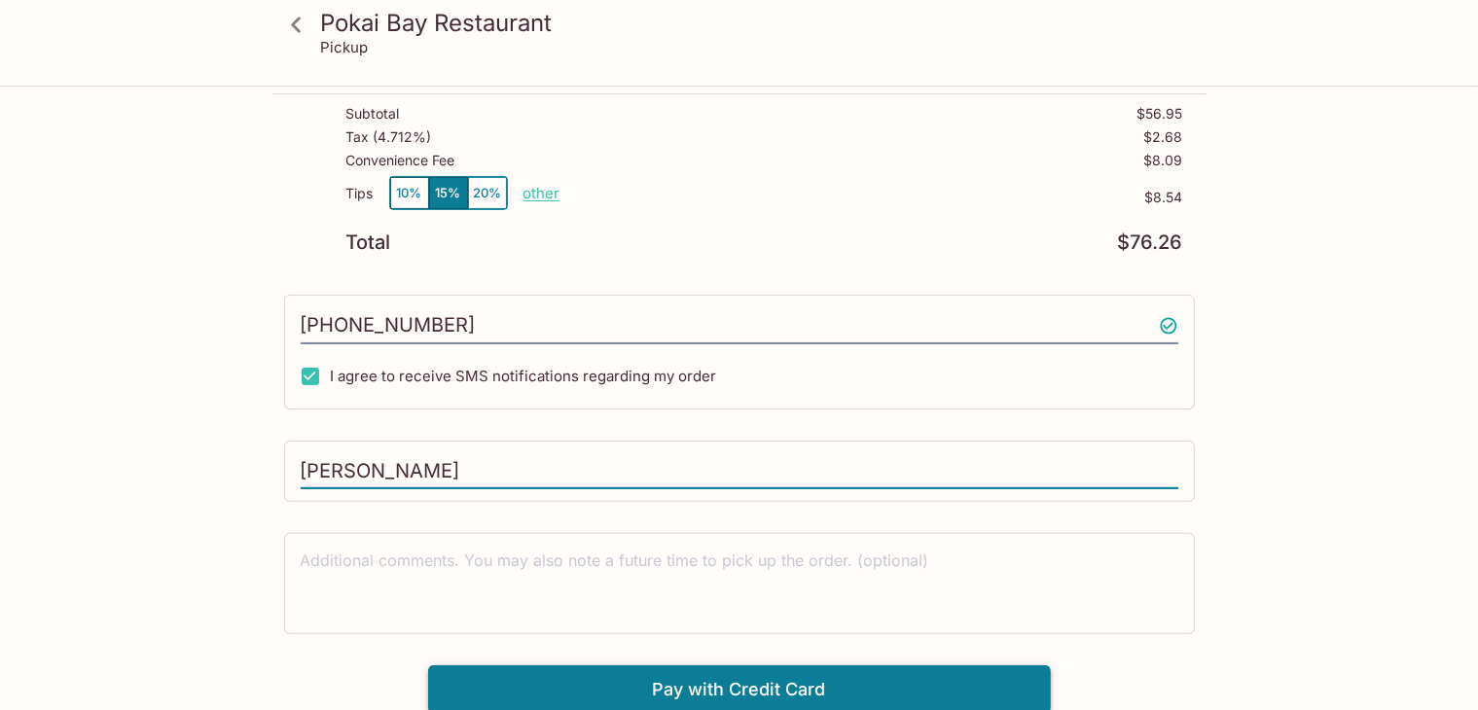
type input "[PERSON_NAME]"
click at [767, 694] on button "Pay with Credit Card" at bounding box center [739, 689] width 623 height 49
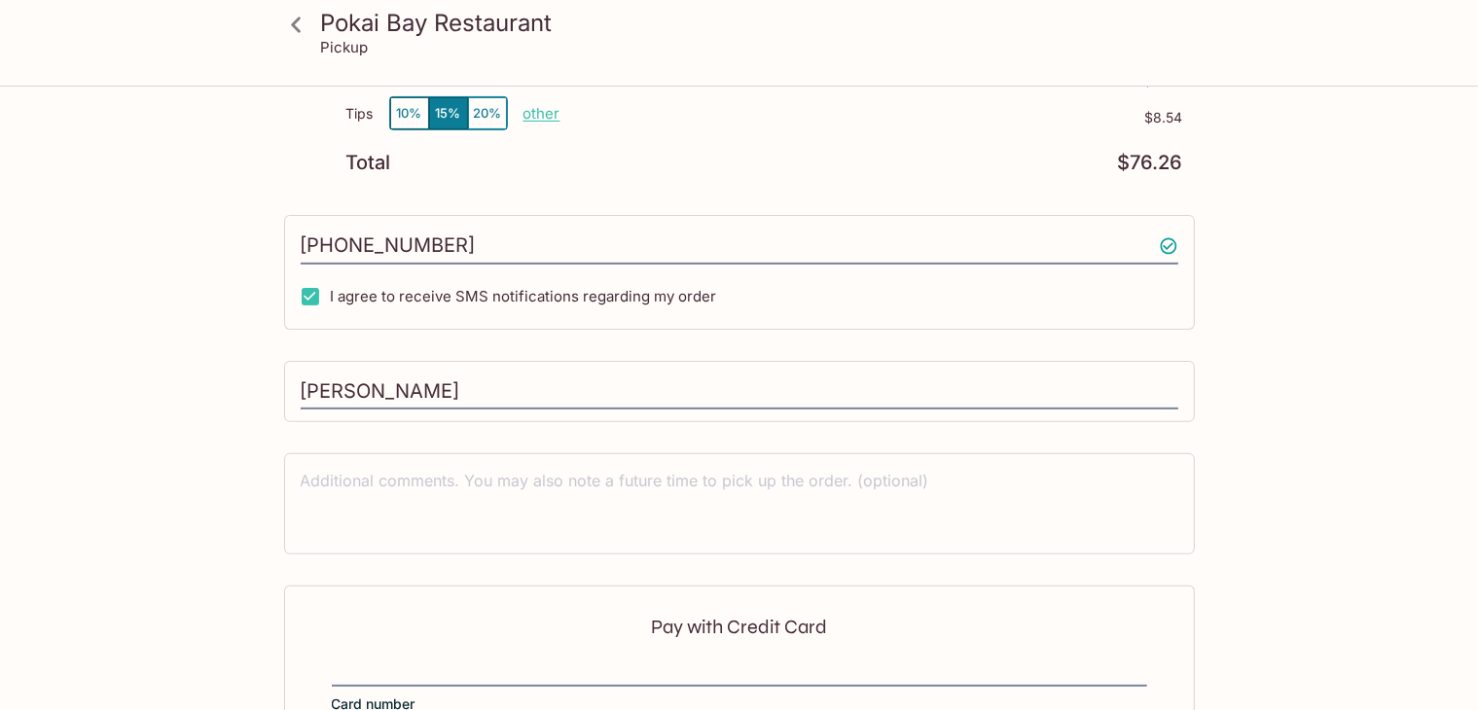
scroll to position [721, 0]
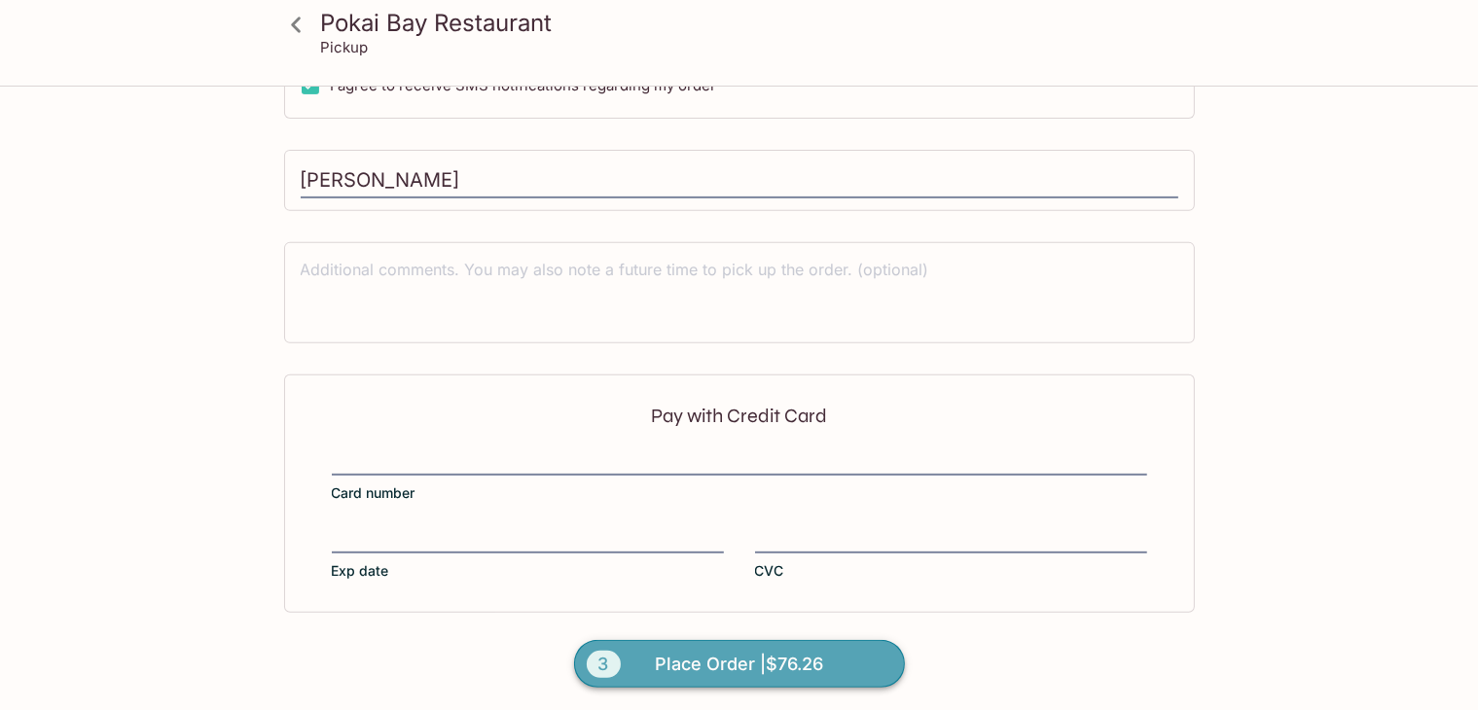
click at [777, 664] on span "Place Order | $76.26" at bounding box center [739, 664] width 168 height 31
